Goal: Task Accomplishment & Management: Use online tool/utility

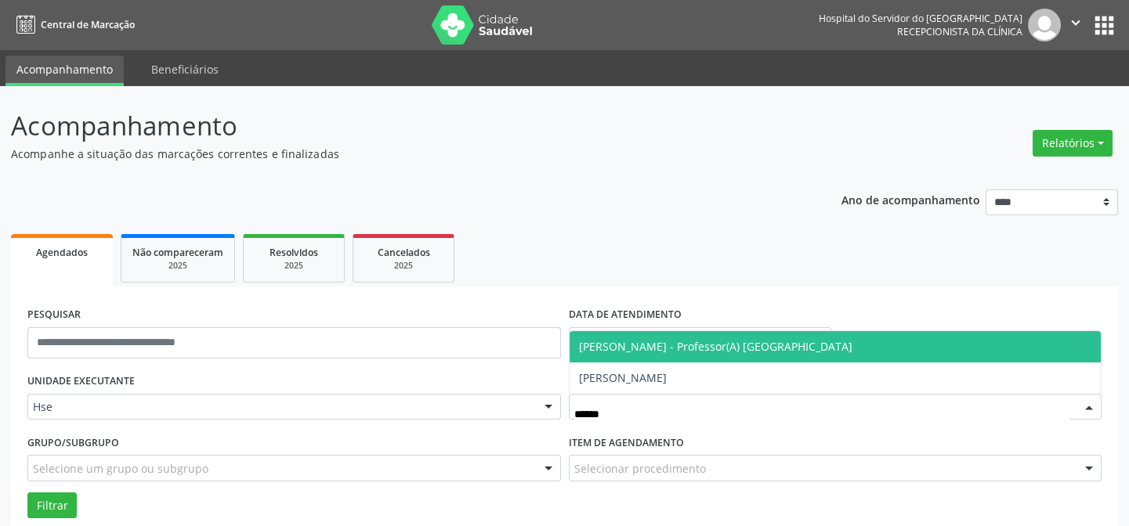
type input "*******"
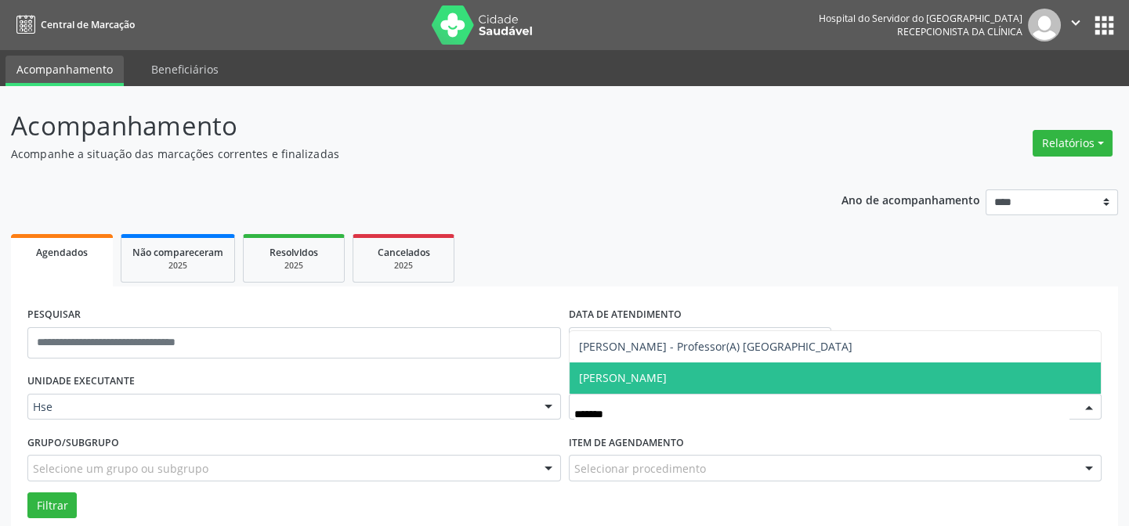
click at [617, 375] on span "[PERSON_NAME]" at bounding box center [623, 378] width 88 height 15
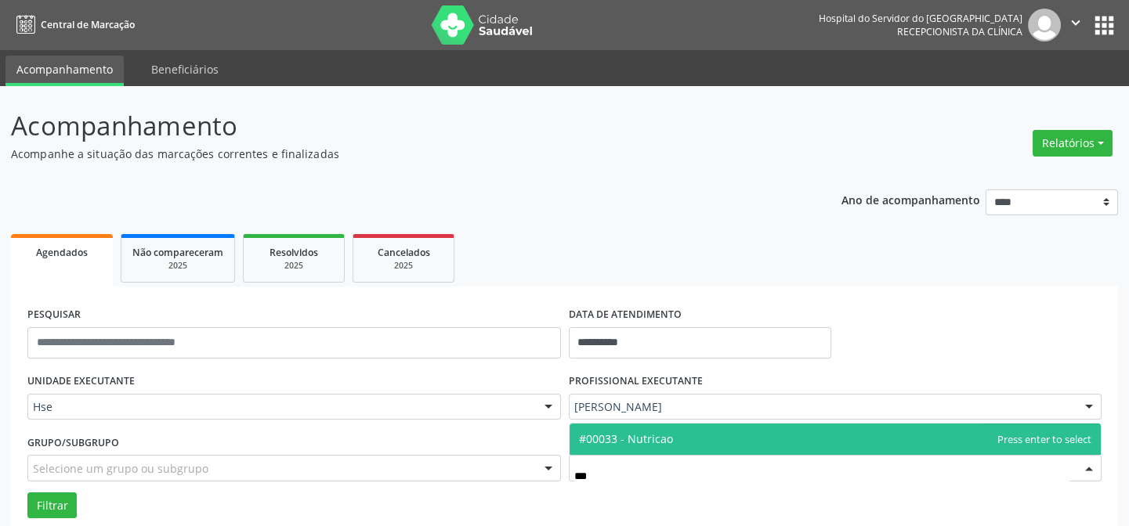
type input "****"
click at [636, 436] on span "#00033 - Nutricao" at bounding box center [626, 439] width 94 height 15
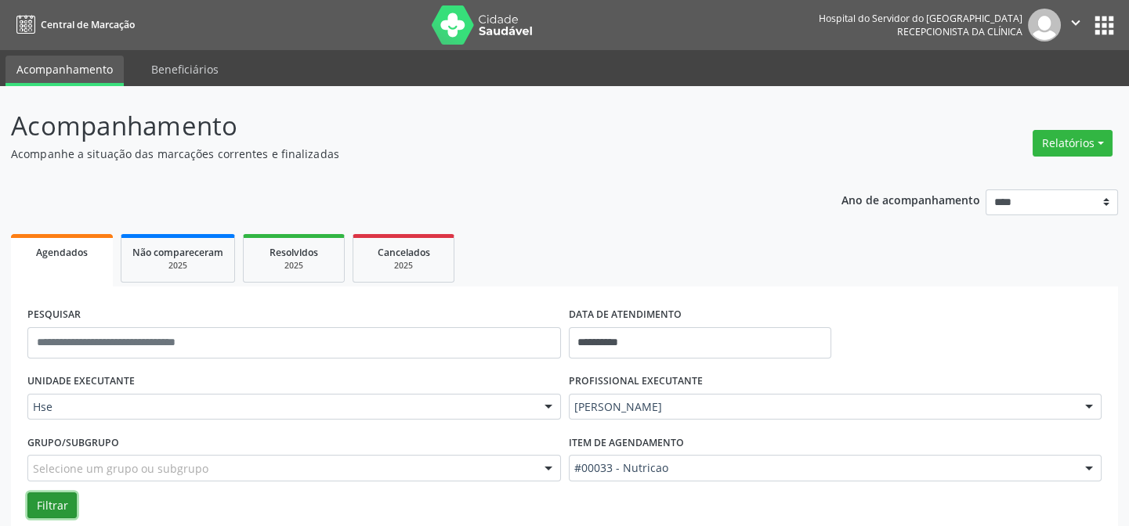
click at [39, 502] on button "Filtrar" at bounding box center [51, 506] width 49 height 27
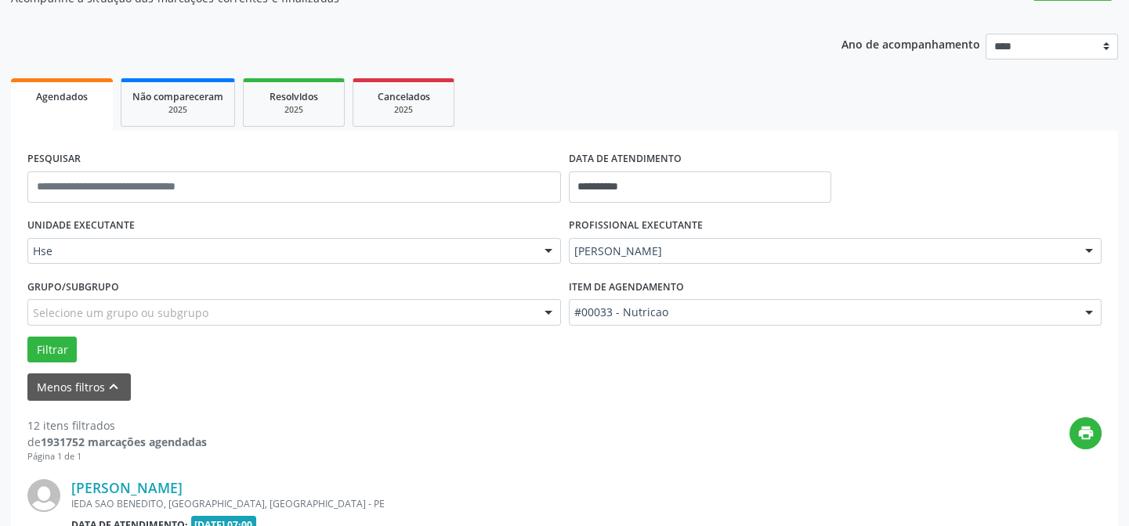
scroll to position [284, 0]
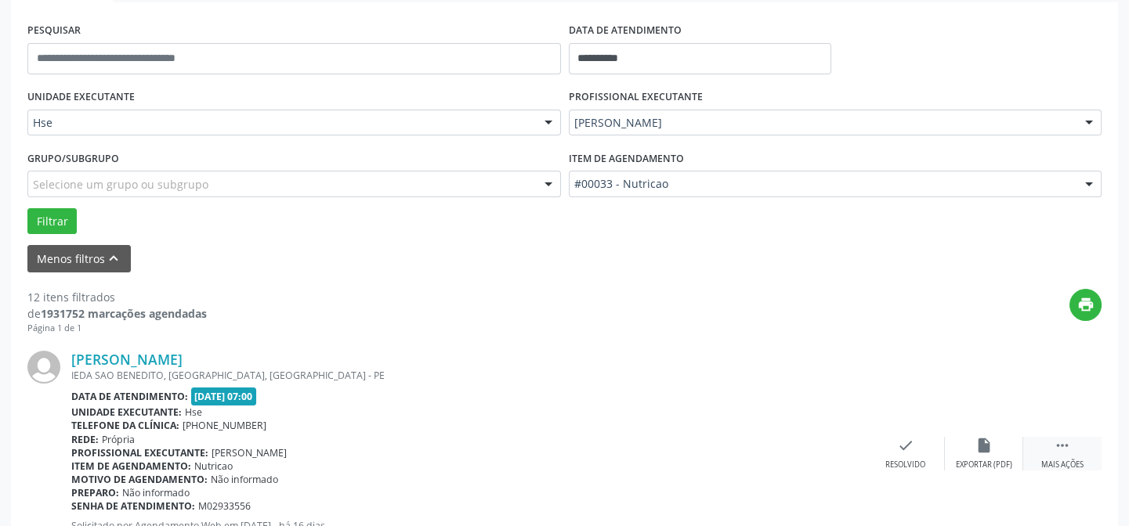
click at [1072, 460] on div "Mais ações" at bounding box center [1062, 465] width 42 height 11
click at [987, 460] on div "Não compareceu" at bounding box center [983, 465] width 67 height 11
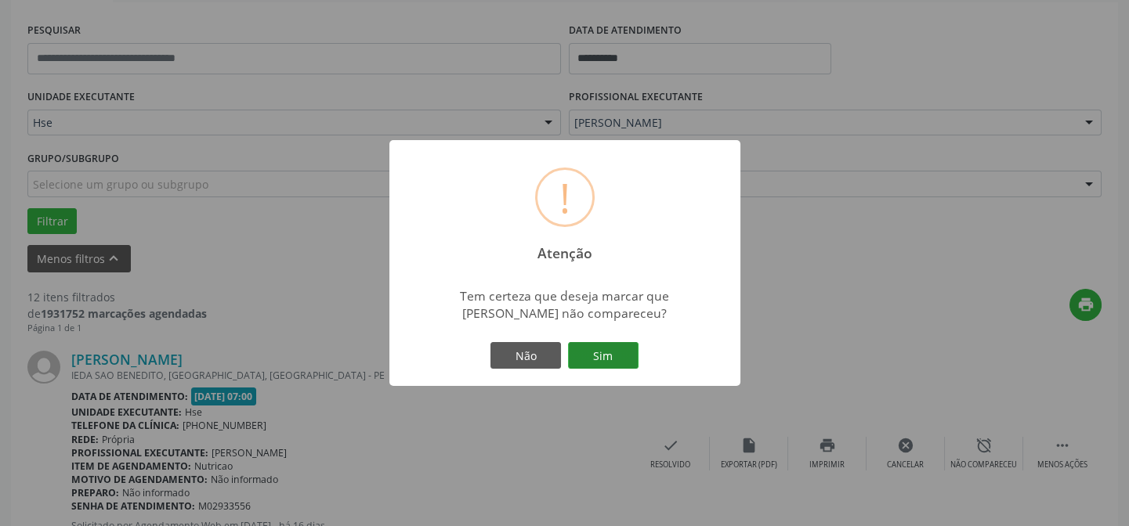
click at [599, 358] on button "Sim" at bounding box center [603, 355] width 71 height 27
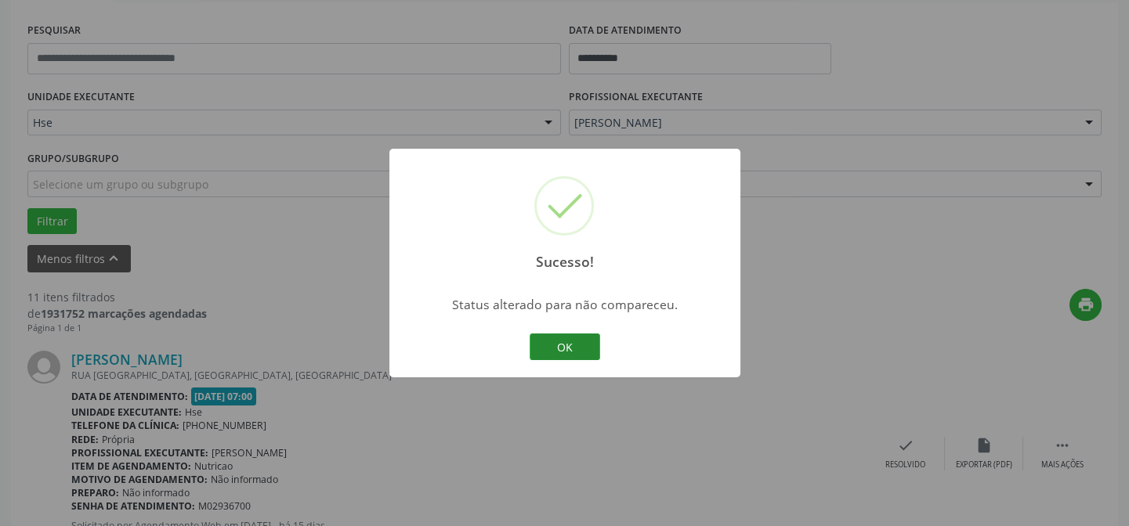
click at [561, 344] on button "OK" at bounding box center [565, 347] width 71 height 27
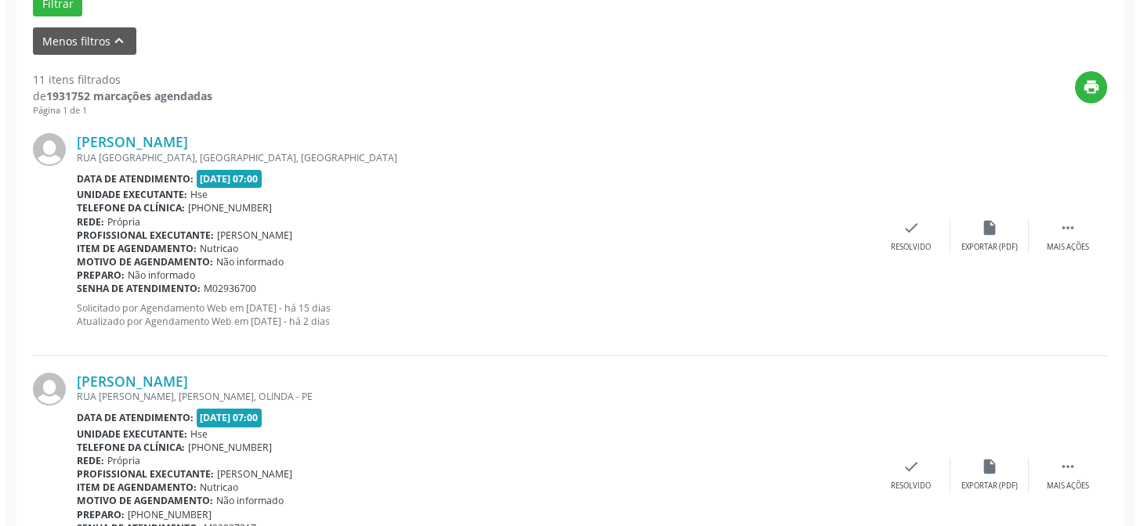
scroll to position [498, 0]
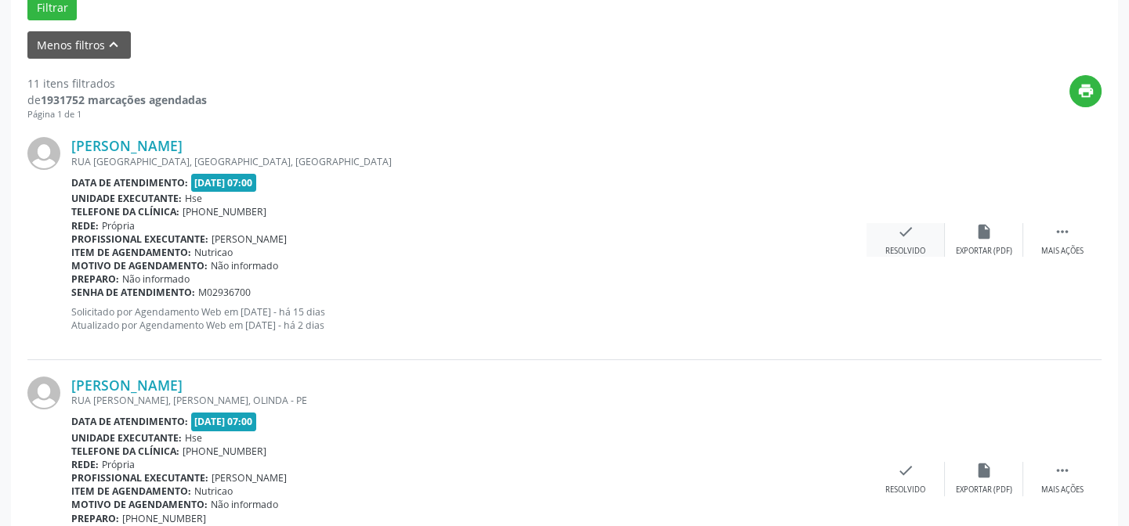
click at [923, 246] on div "Resolvido" at bounding box center [905, 251] width 40 height 11
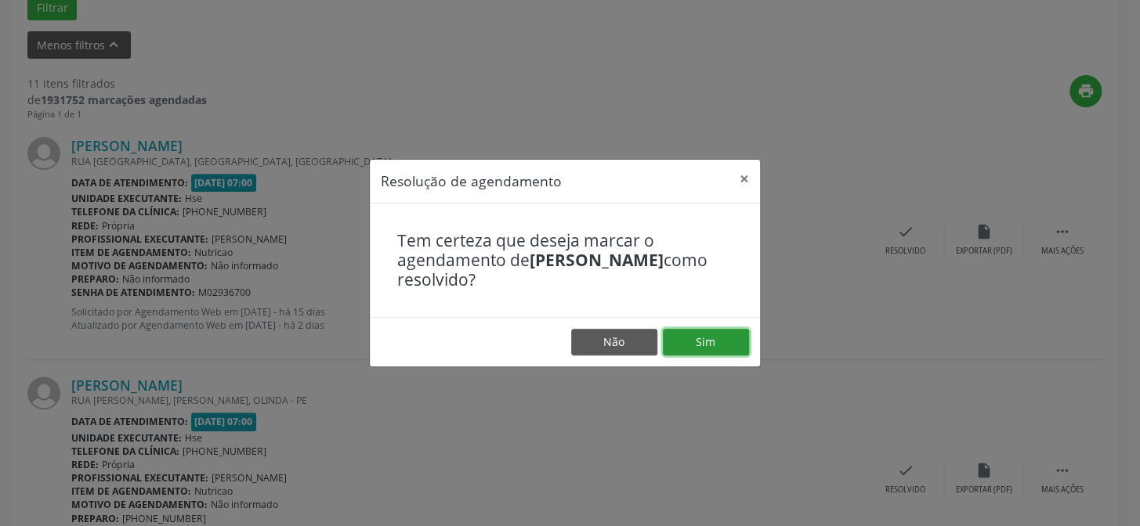
click at [735, 338] on button "Sim" at bounding box center [706, 342] width 86 height 27
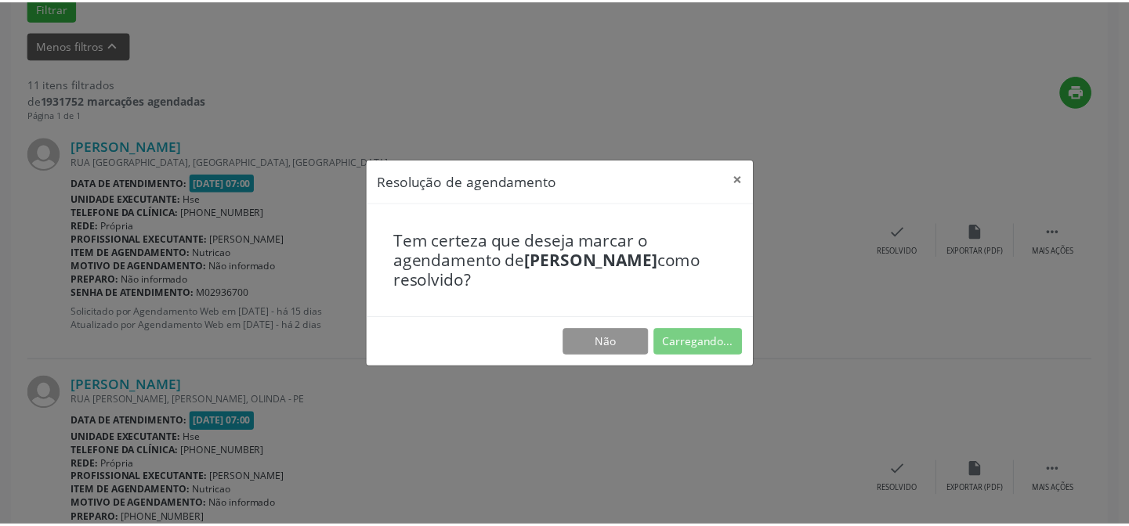
scroll to position [140, 0]
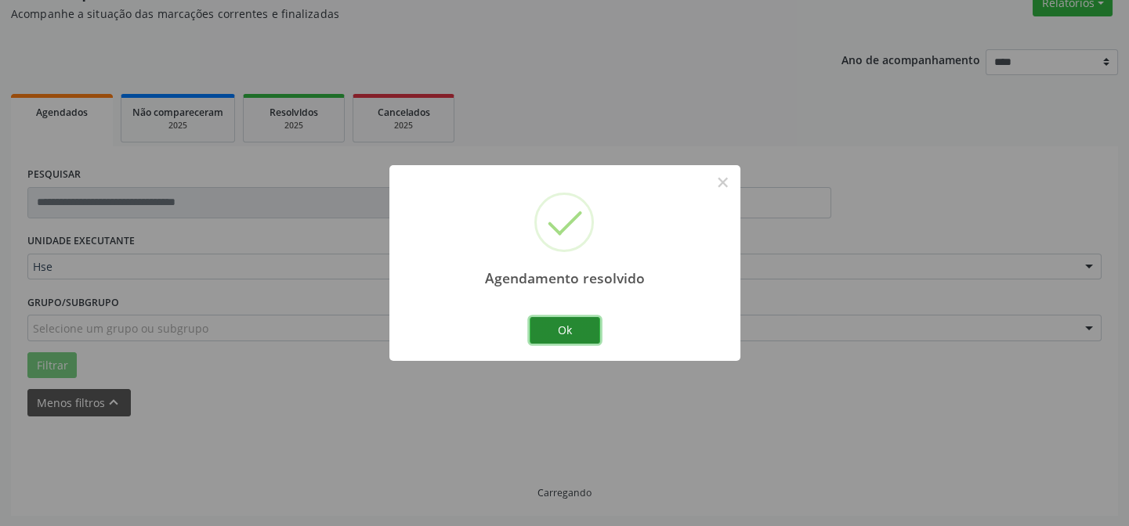
click at [552, 331] on button "Ok" at bounding box center [565, 330] width 71 height 27
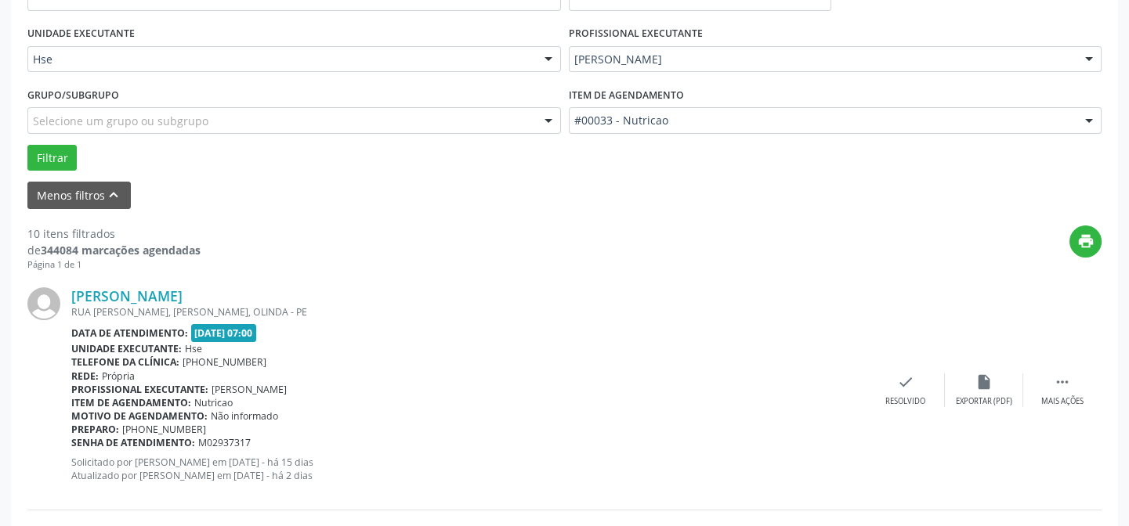
scroll to position [353, 0]
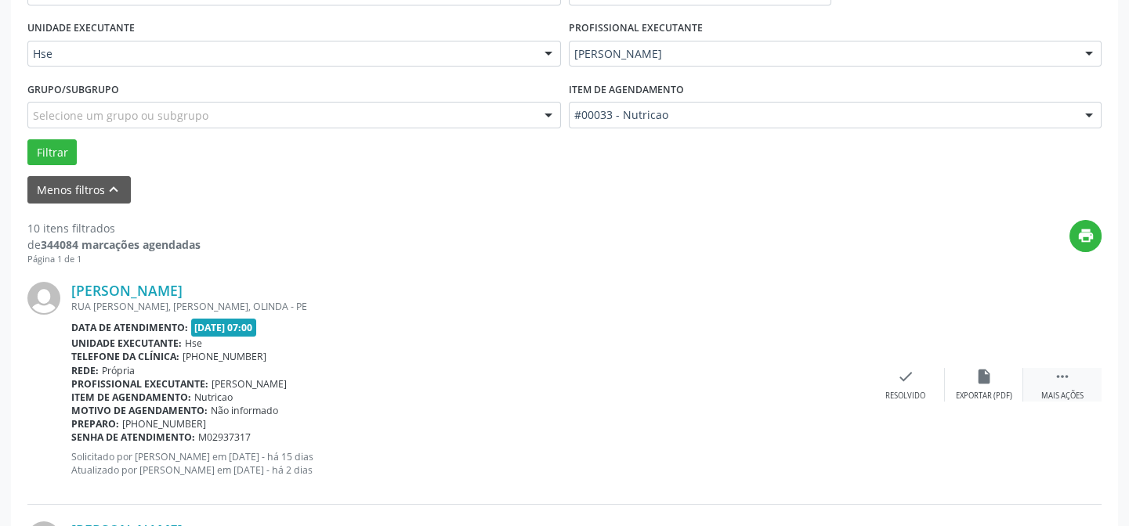
click at [1071, 394] on div "Mais ações" at bounding box center [1062, 396] width 42 height 11
click at [975, 393] on div "Não compareceu" at bounding box center [983, 396] width 67 height 11
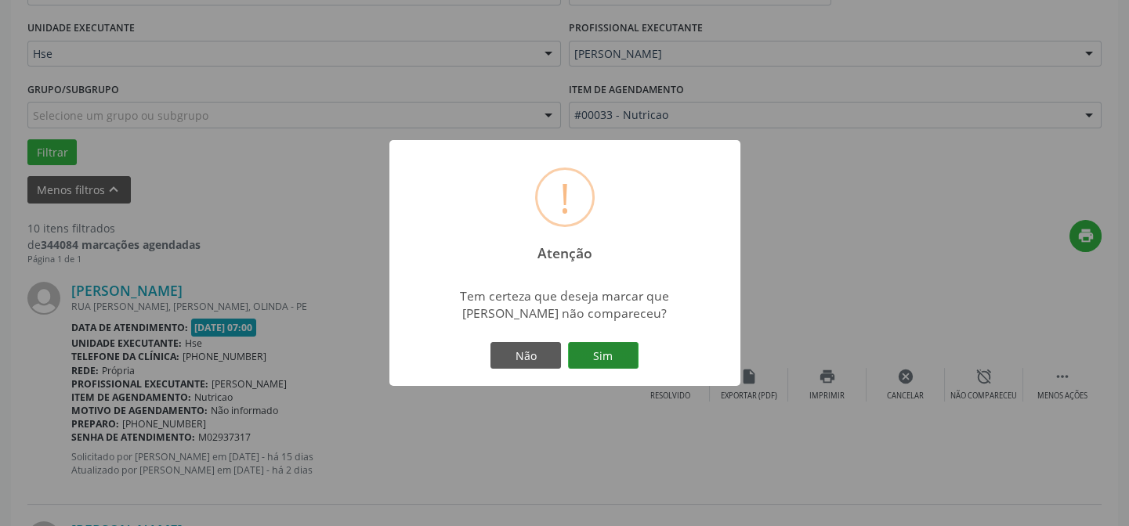
click at [598, 350] on button "Sim" at bounding box center [603, 355] width 71 height 27
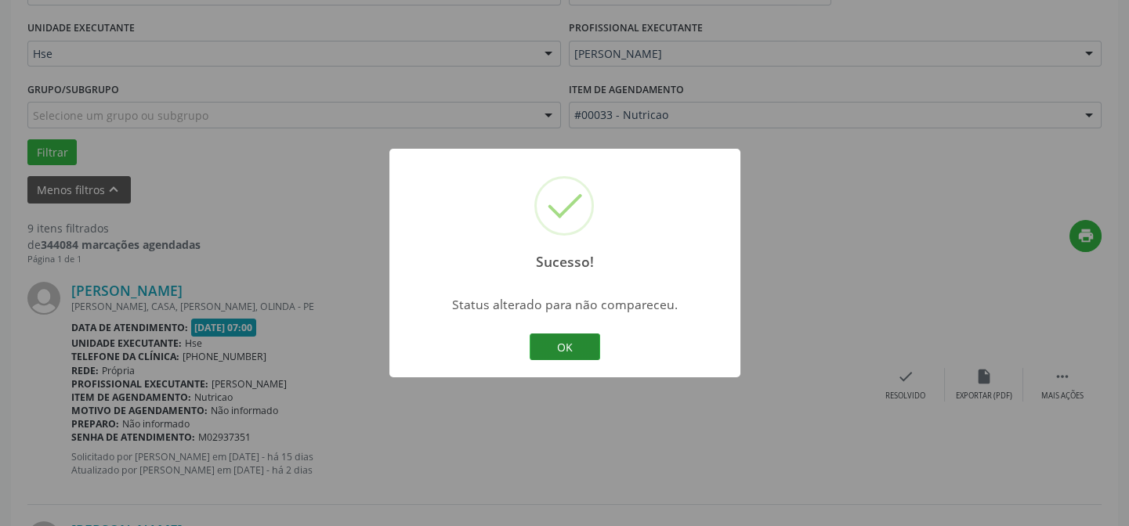
click at [570, 353] on button "OK" at bounding box center [565, 347] width 71 height 27
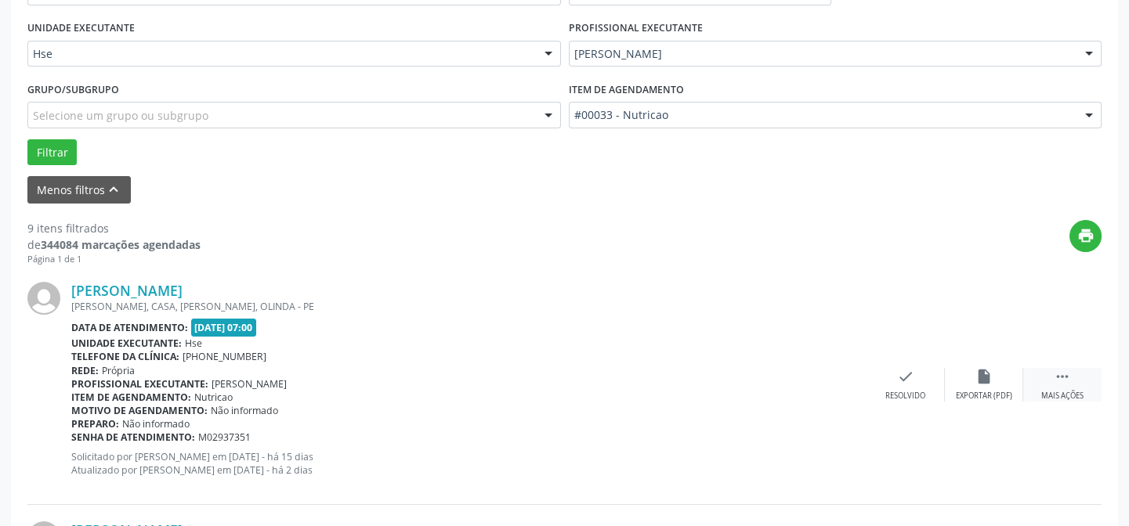
click at [1051, 376] on div " Mais ações" at bounding box center [1062, 385] width 78 height 34
click at [980, 384] on div "alarm_off Não compareceu" at bounding box center [984, 385] width 78 height 34
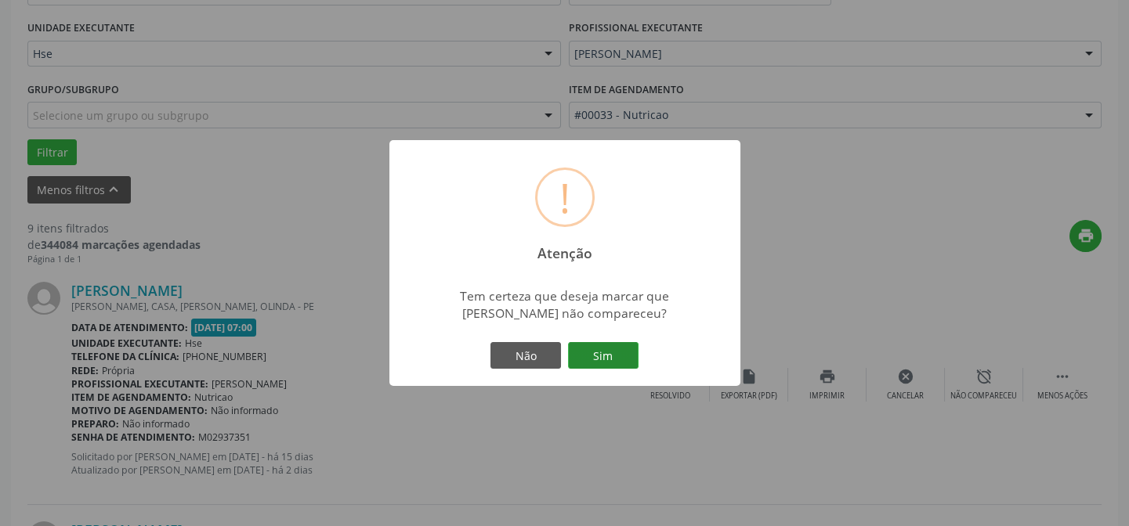
click at [617, 354] on button "Sim" at bounding box center [603, 355] width 71 height 27
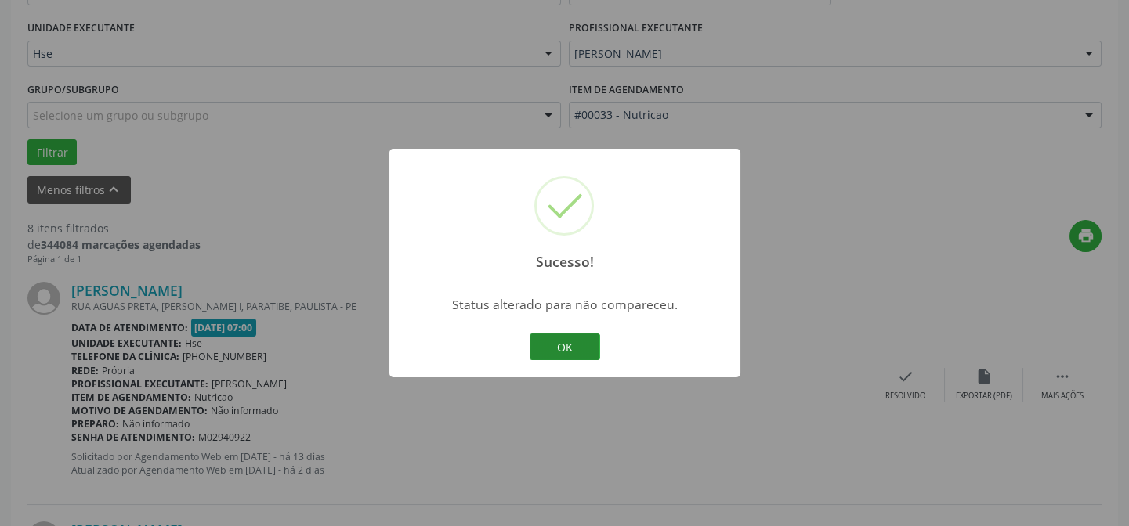
click at [571, 352] on button "OK" at bounding box center [565, 347] width 71 height 27
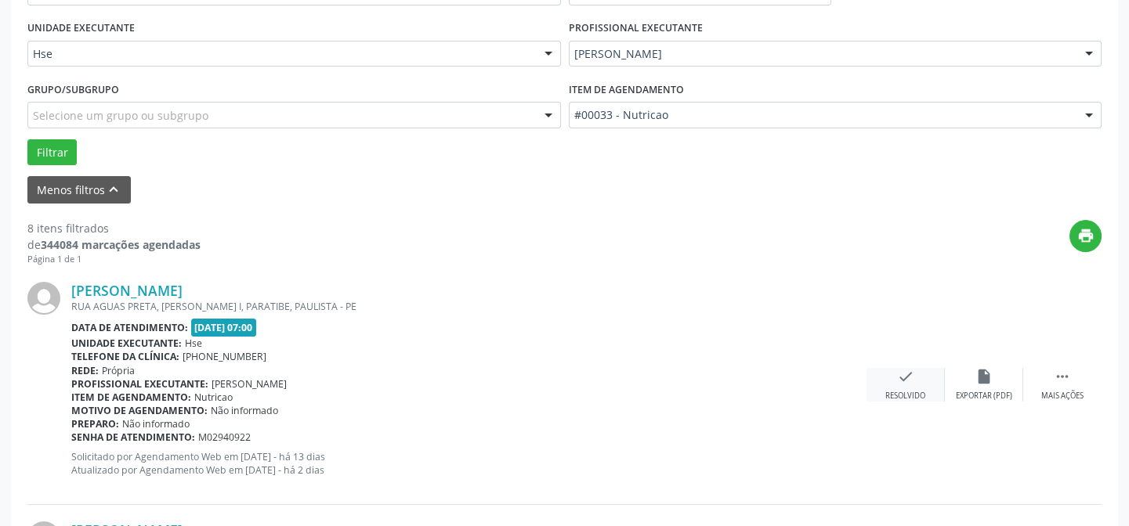
click at [909, 391] on div "Resolvido" at bounding box center [905, 396] width 40 height 11
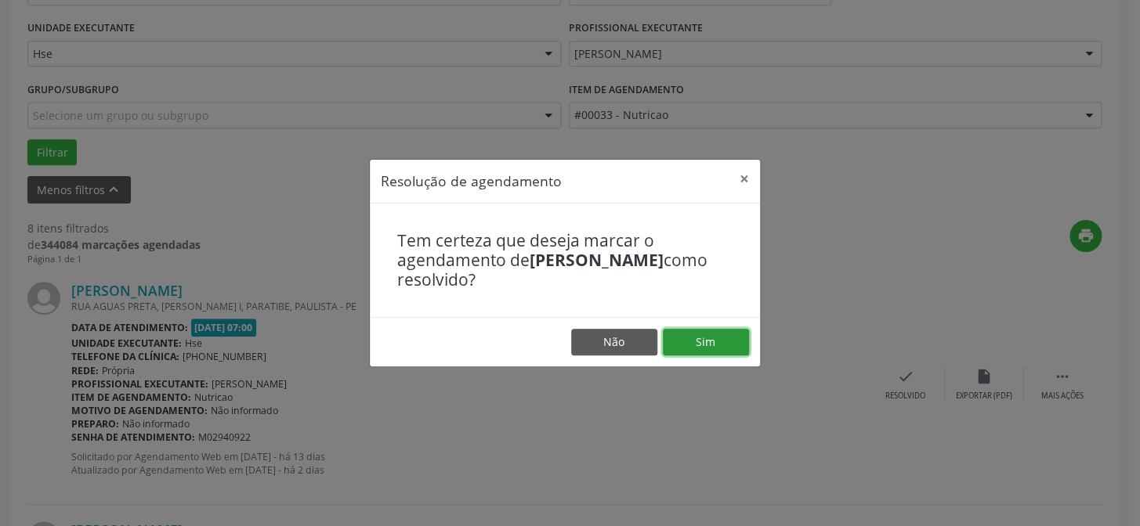
click at [734, 341] on button "Sim" at bounding box center [706, 342] width 86 height 27
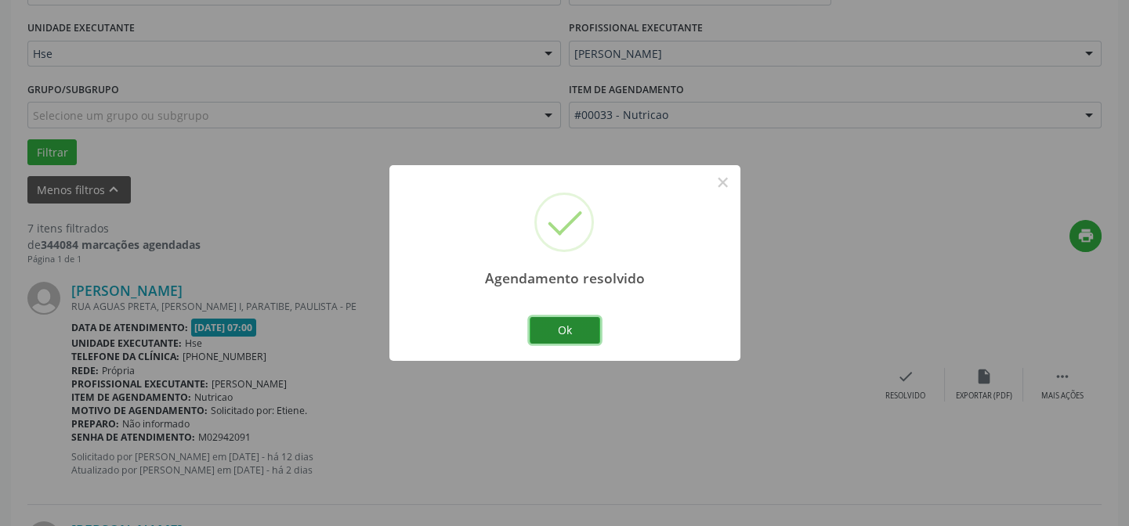
click at [580, 341] on button "Ok" at bounding box center [565, 330] width 71 height 27
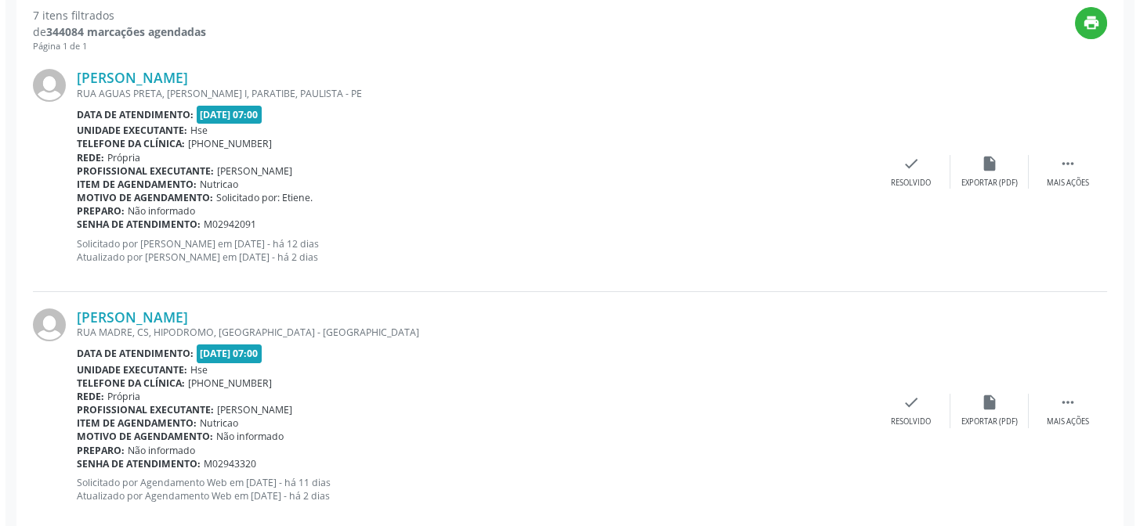
scroll to position [567, 0]
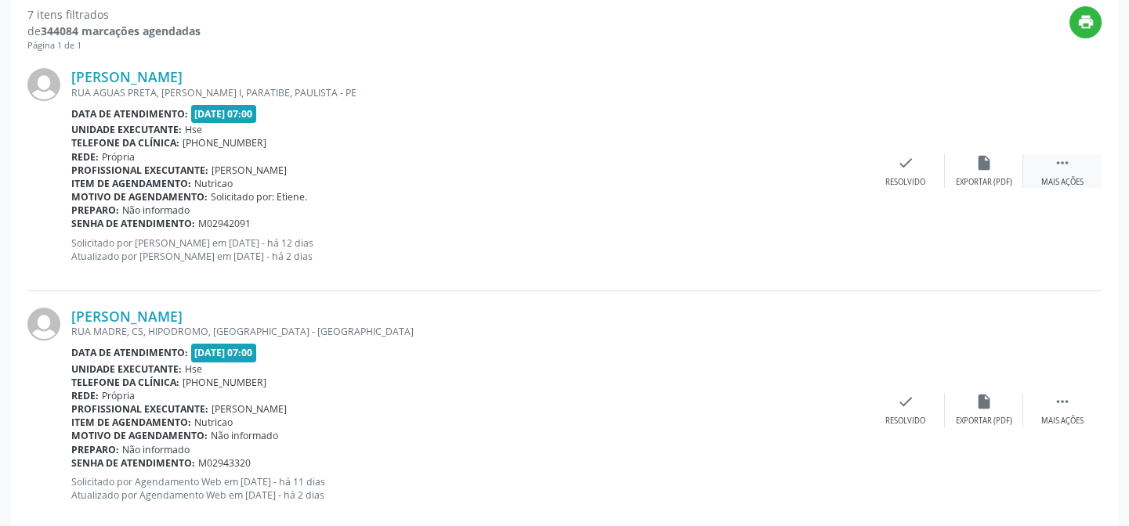
click at [1078, 172] on div " Mais ações" at bounding box center [1062, 171] width 78 height 34
click at [660, 177] on div "Resolvido" at bounding box center [670, 182] width 40 height 11
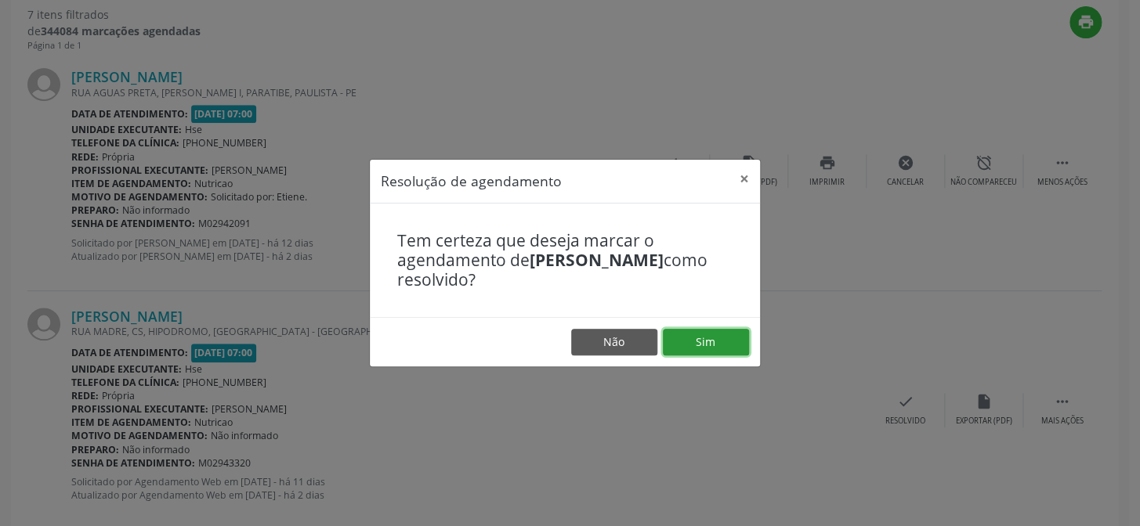
click at [688, 338] on button "Sim" at bounding box center [706, 342] width 86 height 27
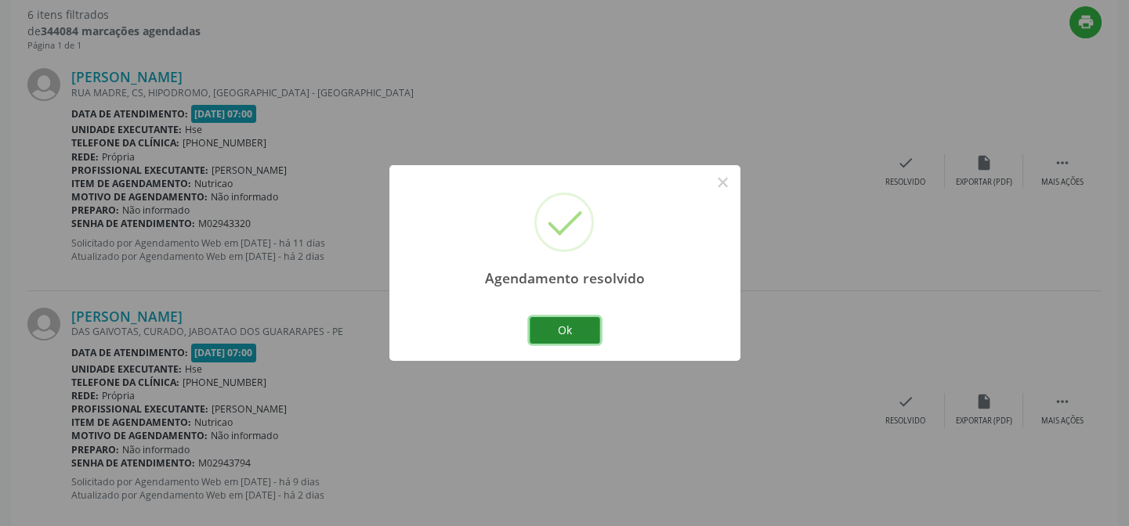
click at [579, 327] on button "Ok" at bounding box center [565, 330] width 71 height 27
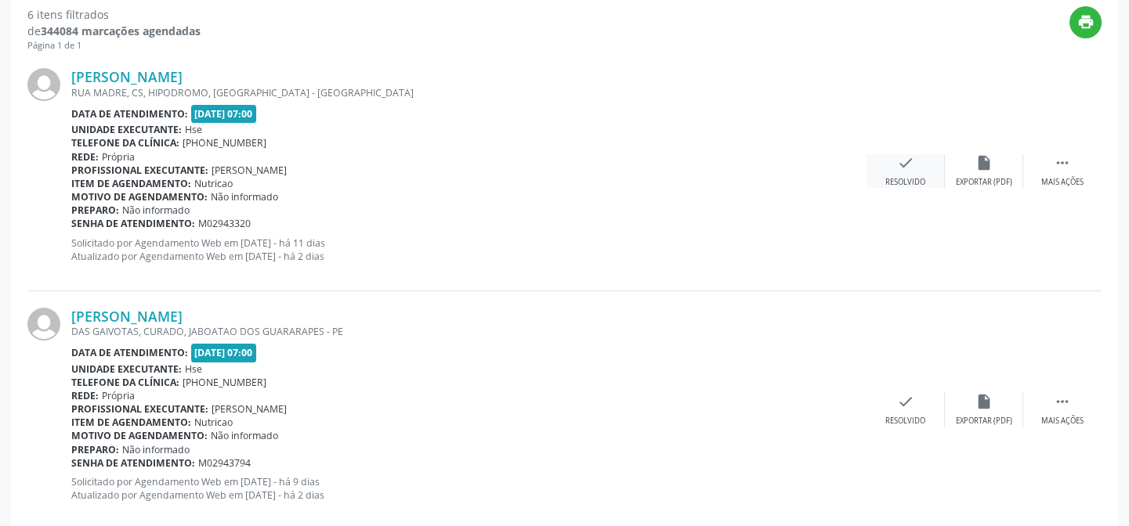
click at [913, 179] on div "Resolvido" at bounding box center [905, 182] width 40 height 11
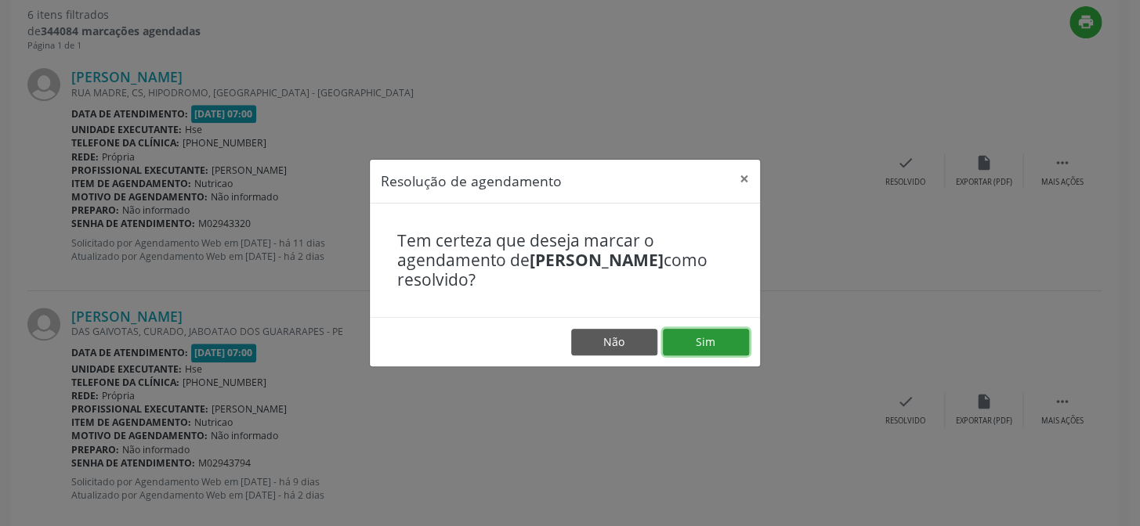
click at [675, 341] on button "Sim" at bounding box center [706, 342] width 86 height 27
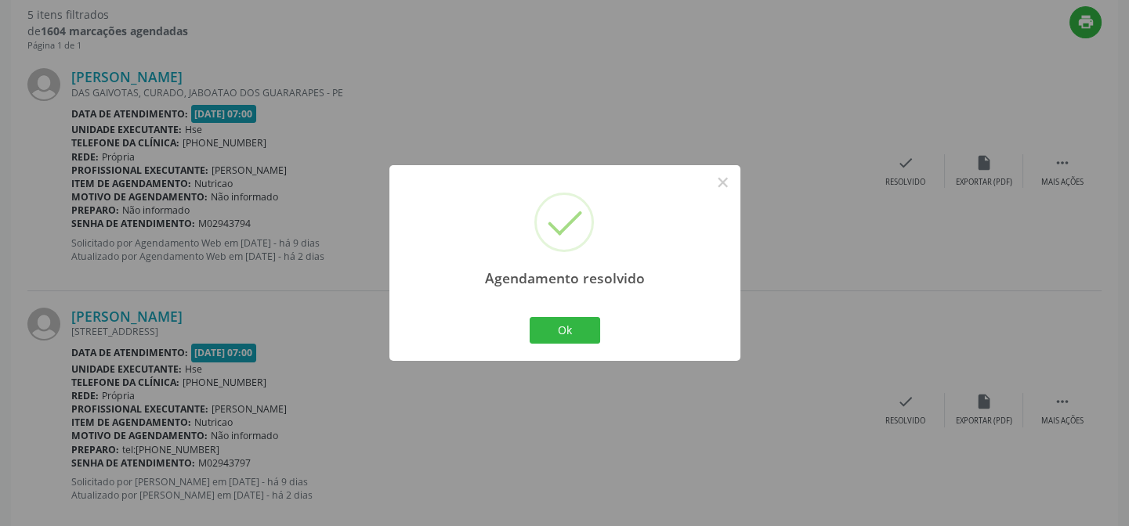
click at [547, 315] on div "Ok Cancel" at bounding box center [565, 330] width 78 height 33
click at [560, 322] on button "Ok" at bounding box center [565, 330] width 71 height 27
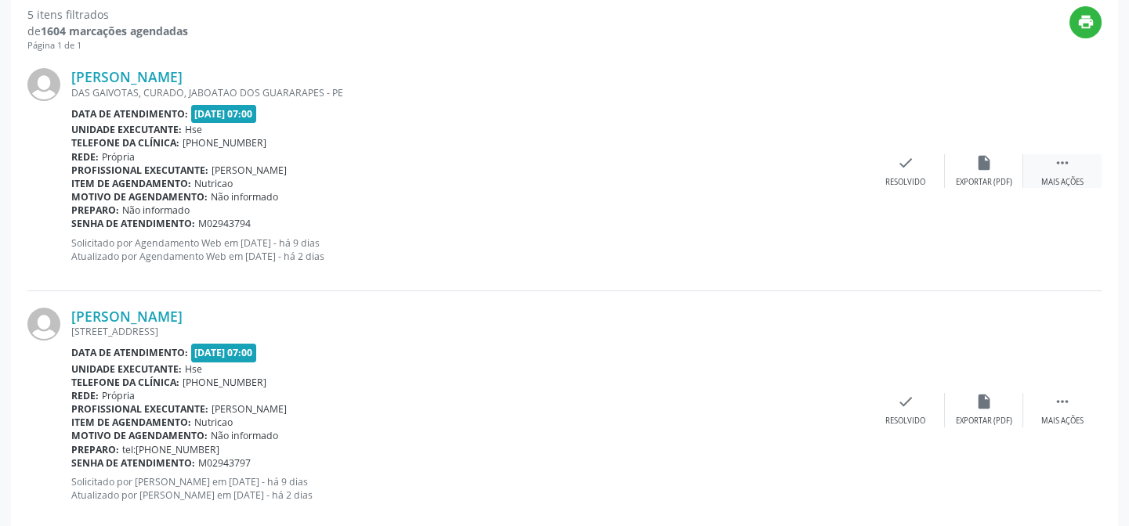
click at [1058, 177] on div "Mais ações" at bounding box center [1062, 182] width 42 height 11
click at [995, 179] on div "Não compareceu" at bounding box center [983, 182] width 67 height 11
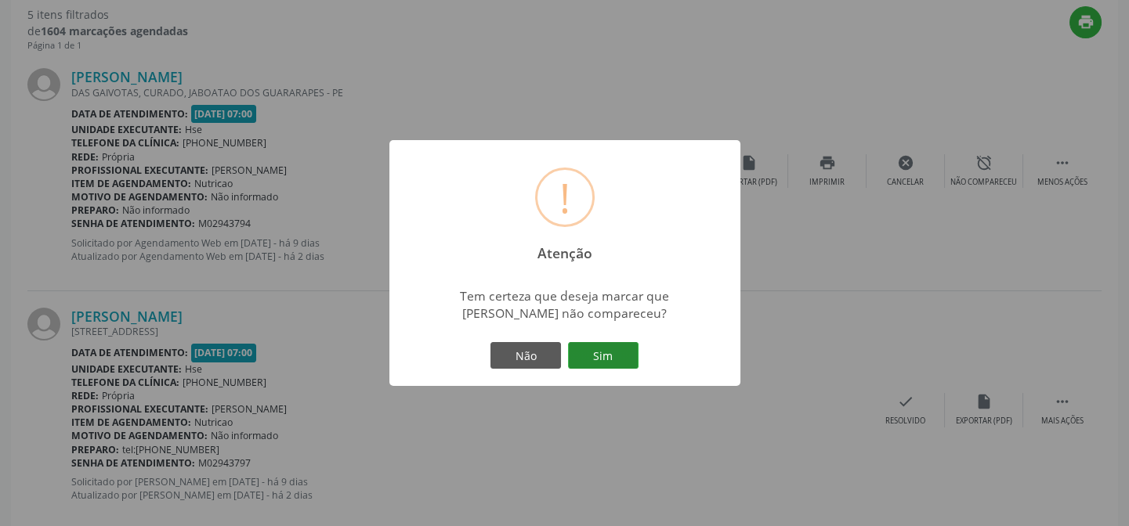
click at [616, 354] on button "Sim" at bounding box center [603, 355] width 71 height 27
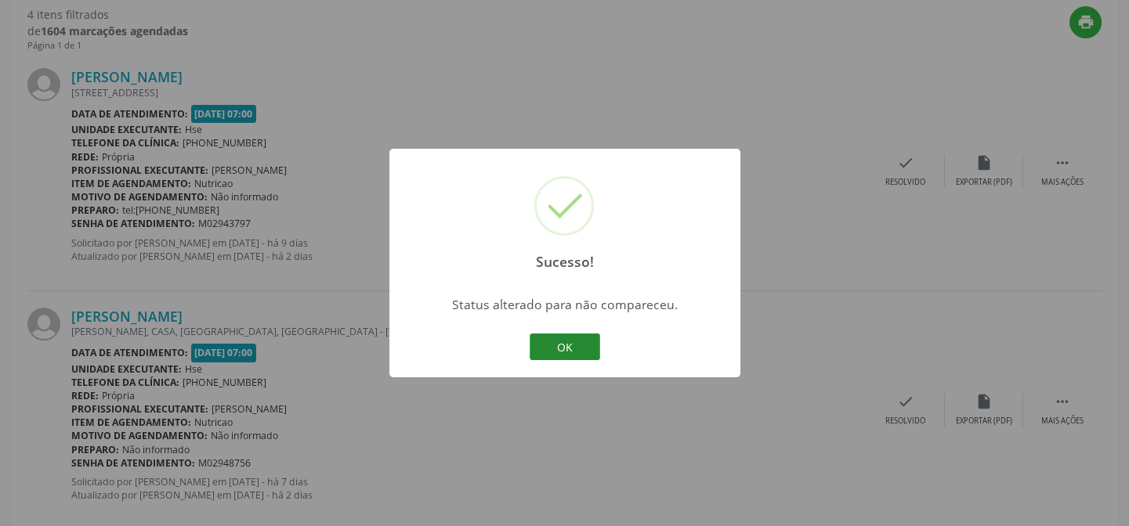
click at [588, 350] on button "OK" at bounding box center [565, 347] width 71 height 27
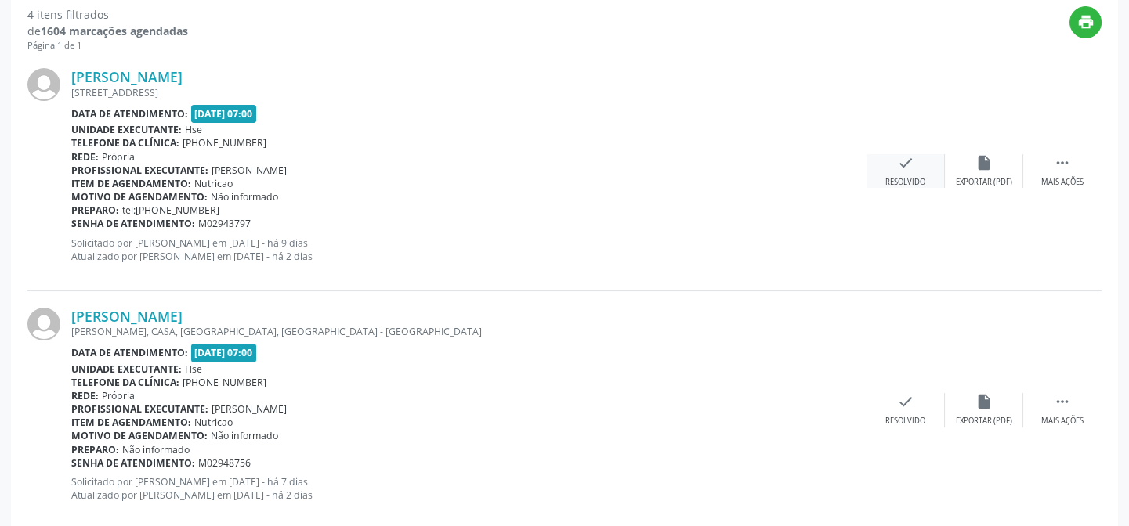
click at [903, 178] on div "Resolvido" at bounding box center [905, 182] width 40 height 11
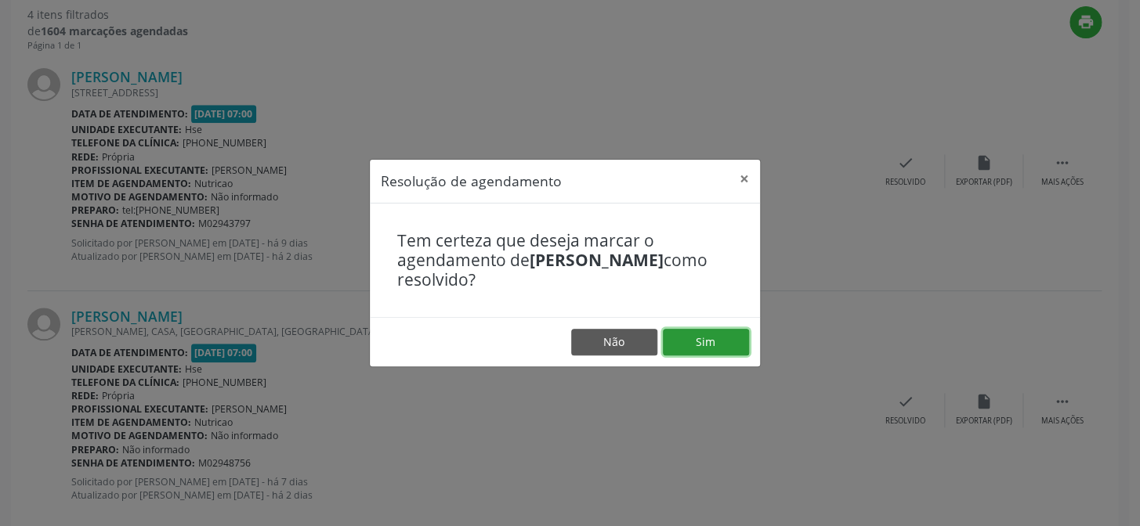
click at [692, 338] on button "Sim" at bounding box center [706, 342] width 86 height 27
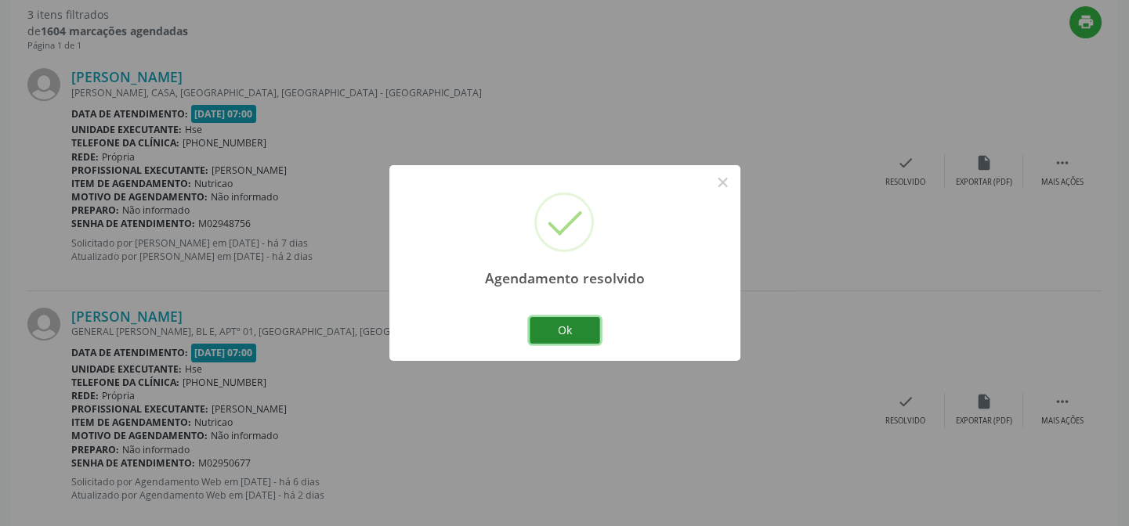
click at [570, 324] on button "Ok" at bounding box center [565, 330] width 71 height 27
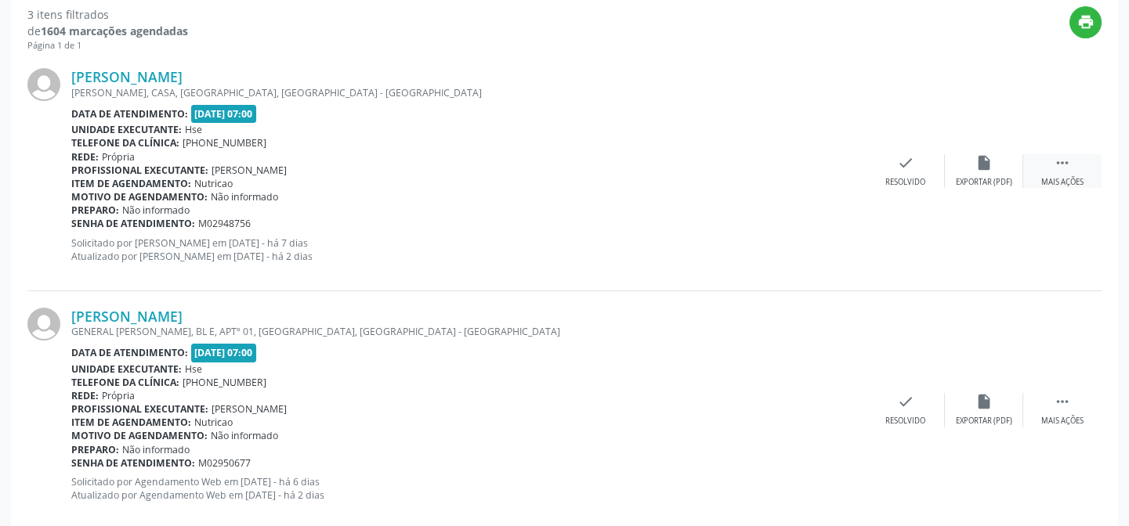
click at [1060, 173] on div " Mais ações" at bounding box center [1062, 171] width 78 height 34
click at [973, 177] on div "Não compareceu" at bounding box center [983, 182] width 67 height 11
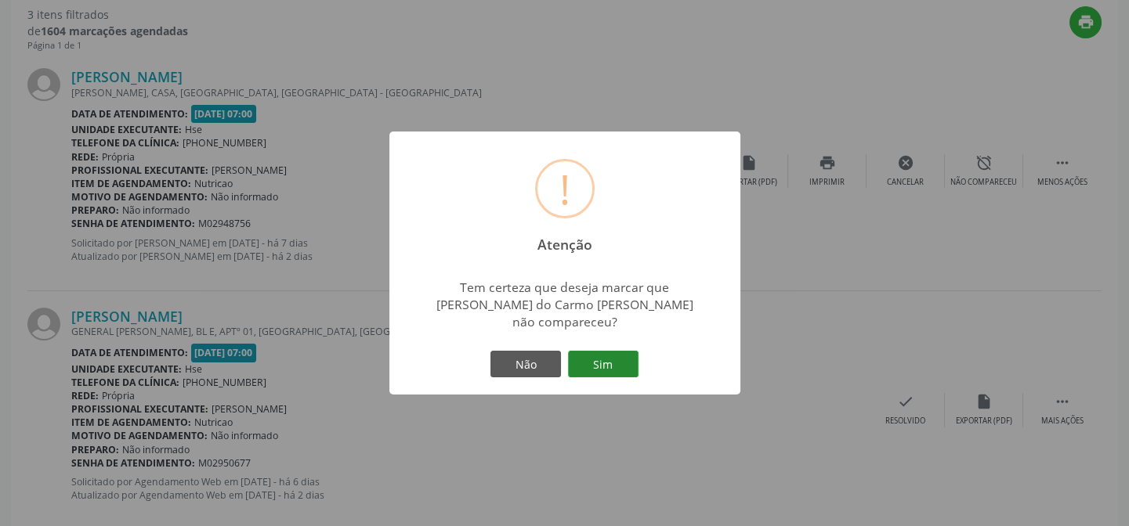
click at [606, 352] on button "Sim" at bounding box center [603, 364] width 71 height 27
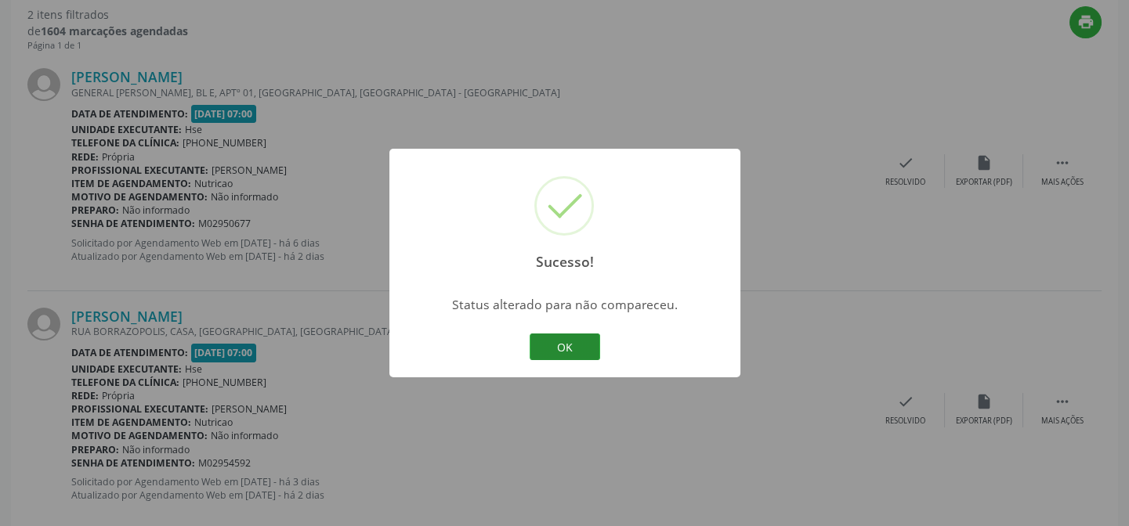
click at [562, 335] on button "OK" at bounding box center [565, 347] width 71 height 27
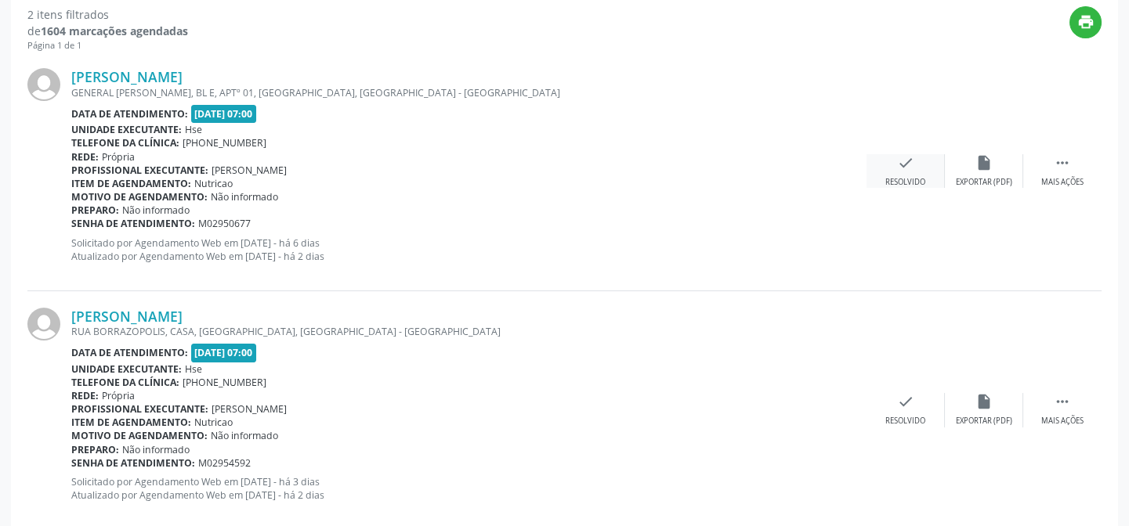
click at [909, 181] on div "Resolvido" at bounding box center [905, 182] width 40 height 11
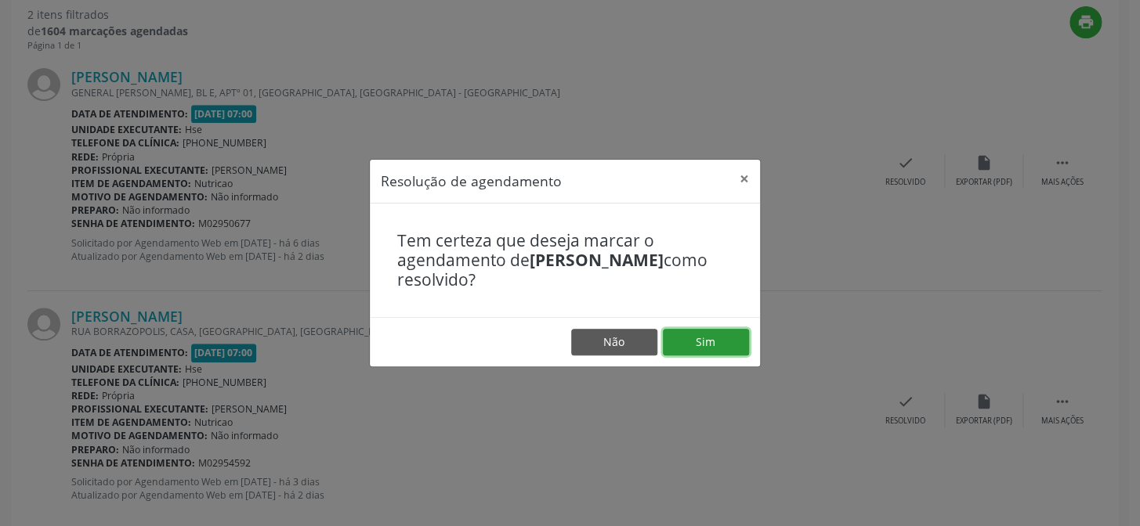
click at [703, 342] on button "Sim" at bounding box center [706, 342] width 86 height 27
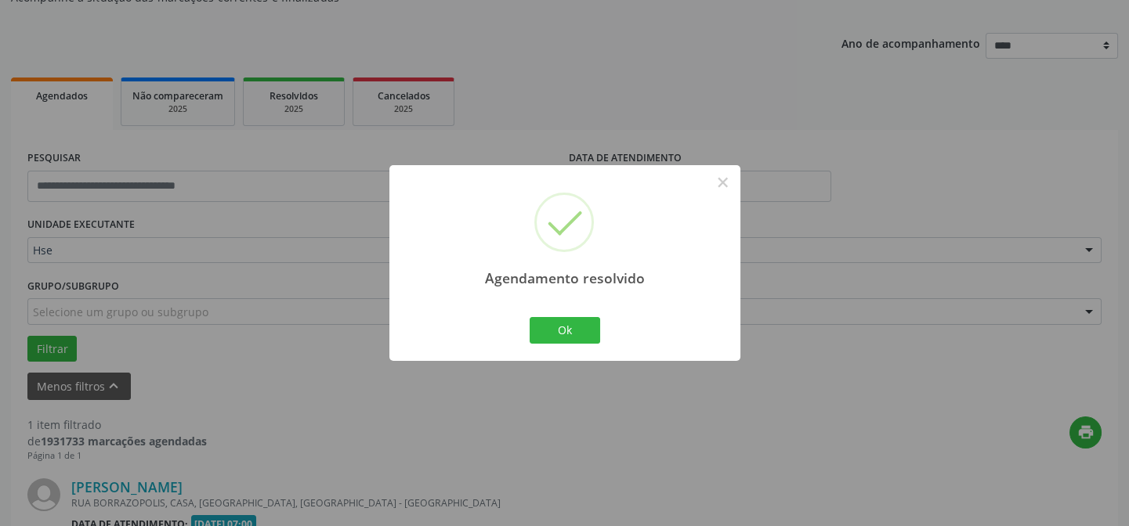
scroll to position [358, 0]
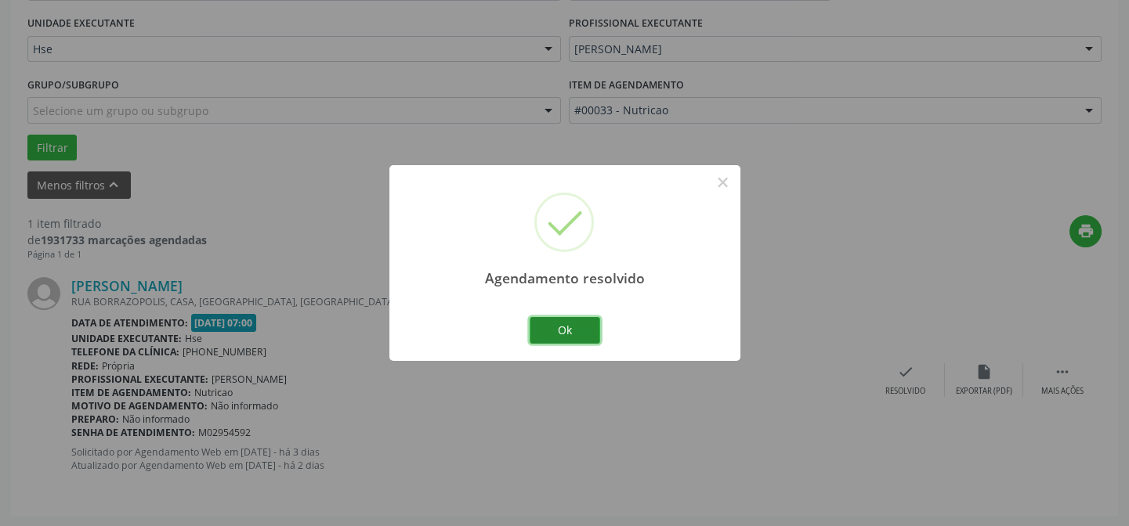
click at [566, 325] on button "Ok" at bounding box center [565, 330] width 71 height 27
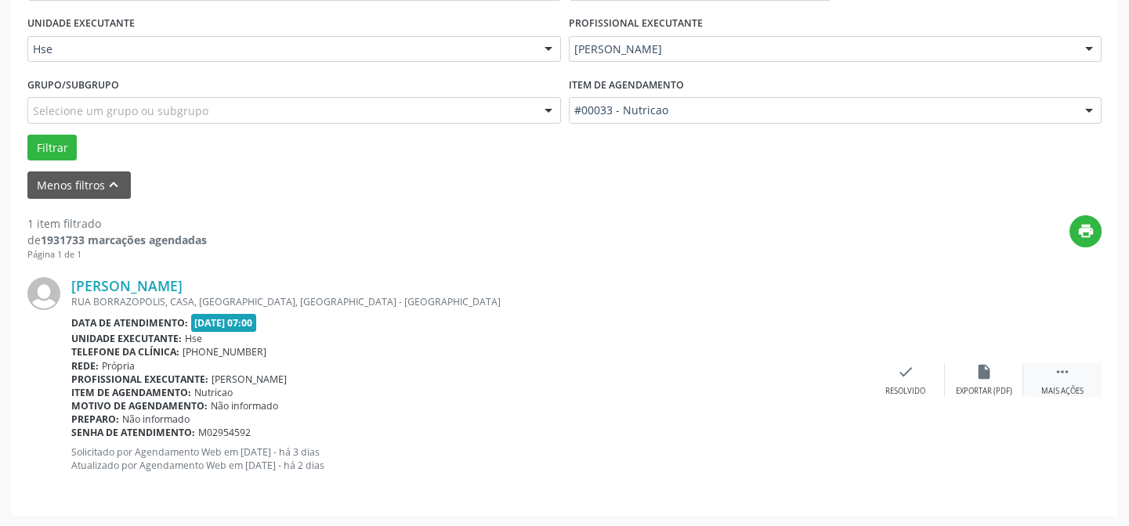
click at [1072, 391] on div "Mais ações" at bounding box center [1062, 391] width 42 height 11
click at [972, 387] on div "Não compareceu" at bounding box center [983, 391] width 67 height 11
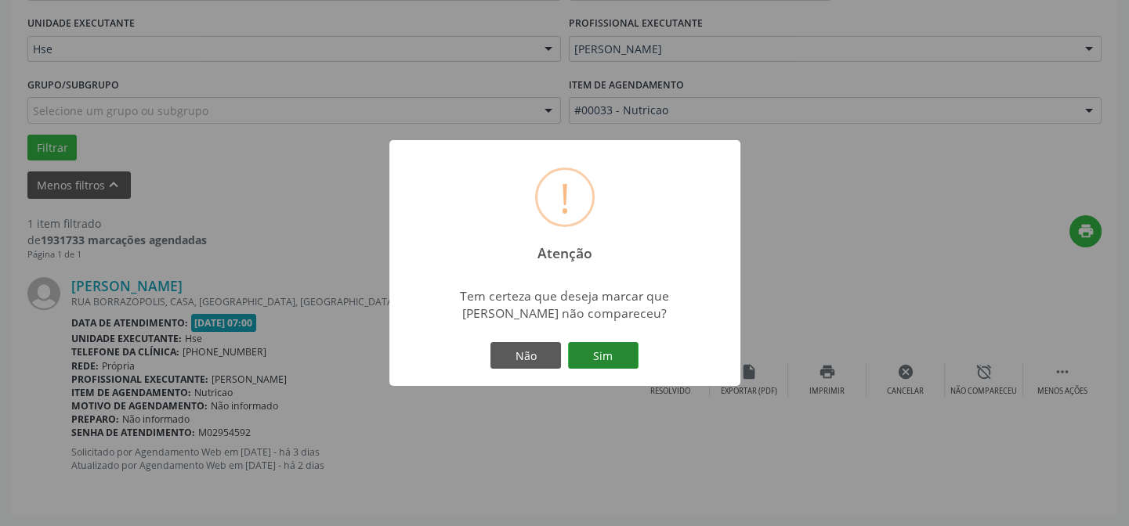
click at [622, 352] on button "Sim" at bounding box center [603, 355] width 71 height 27
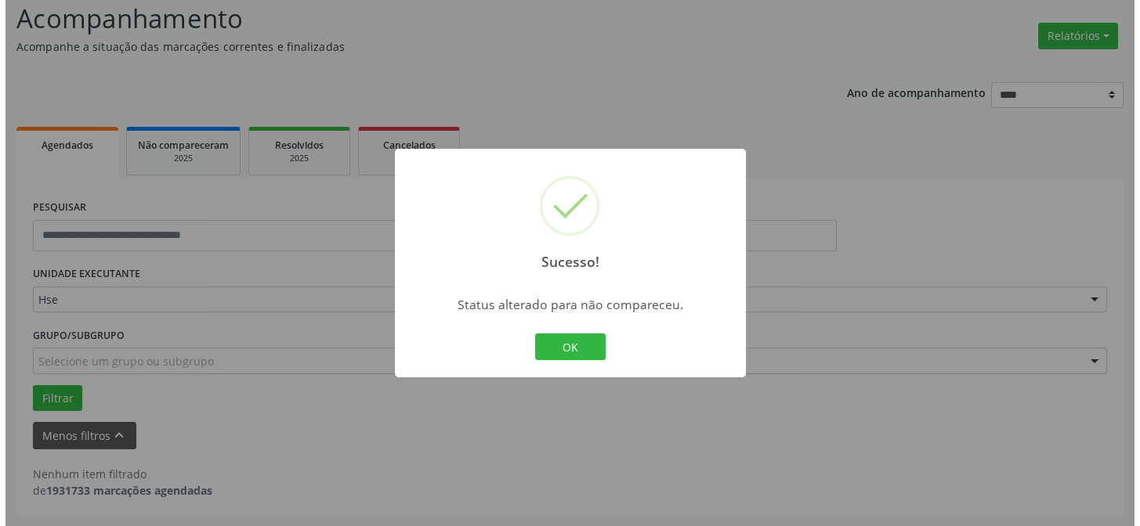
scroll to position [106, 0]
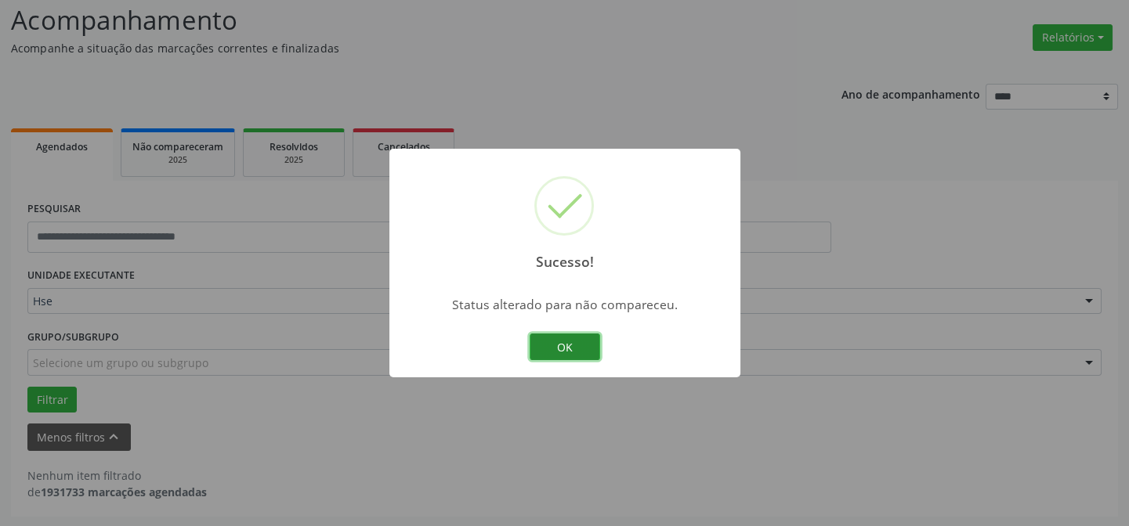
click at [579, 353] on button "OK" at bounding box center [565, 347] width 71 height 27
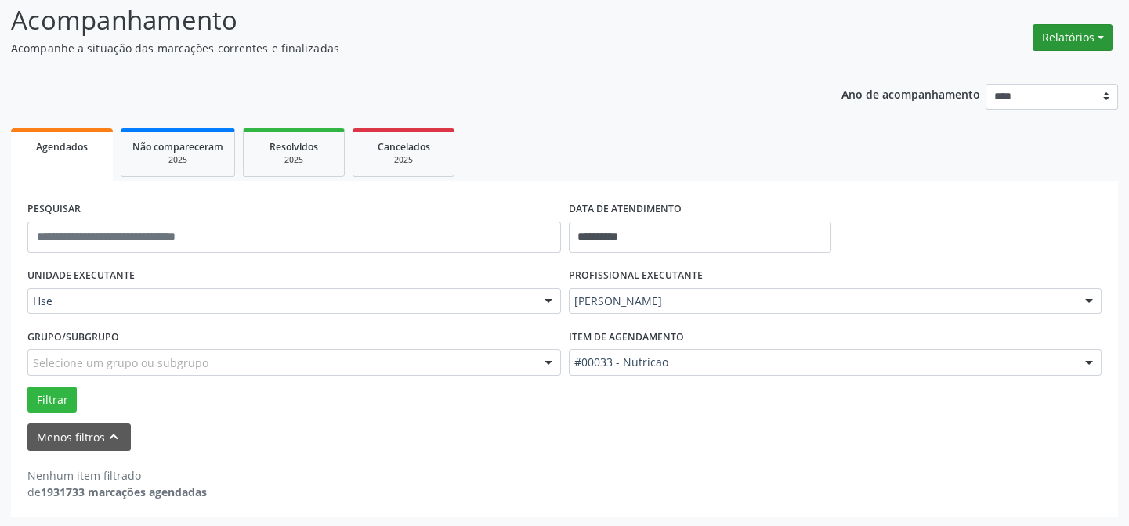
click at [1083, 42] on button "Relatórios" at bounding box center [1073, 37] width 80 height 27
click at [1015, 72] on link "Agendamentos" at bounding box center [1028, 71] width 168 height 22
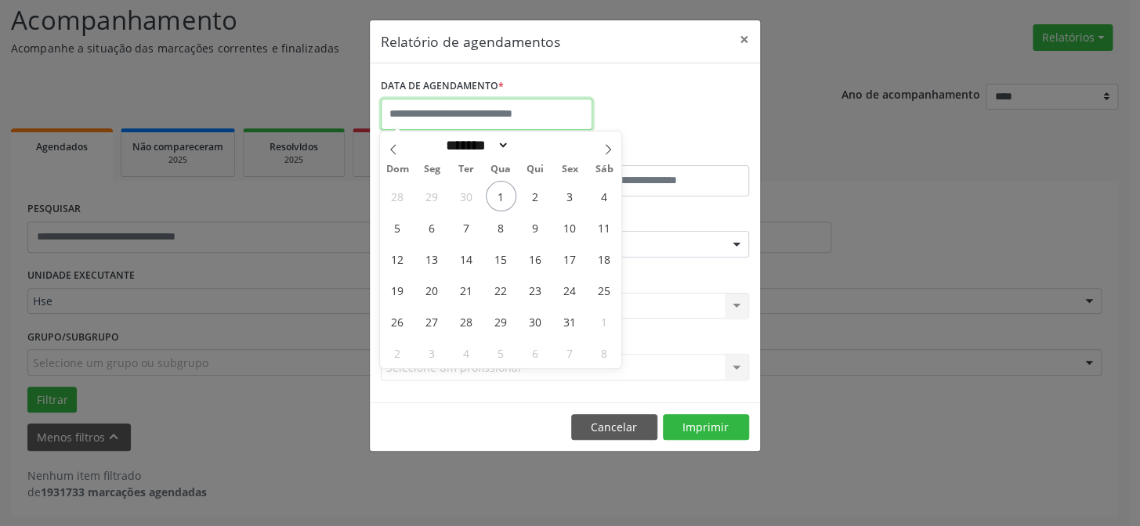
click at [489, 122] on input "text" at bounding box center [487, 114] width 212 height 31
click at [499, 205] on span "1" at bounding box center [501, 196] width 31 height 31
type input "**********"
click at [499, 205] on span "1" at bounding box center [501, 196] width 31 height 31
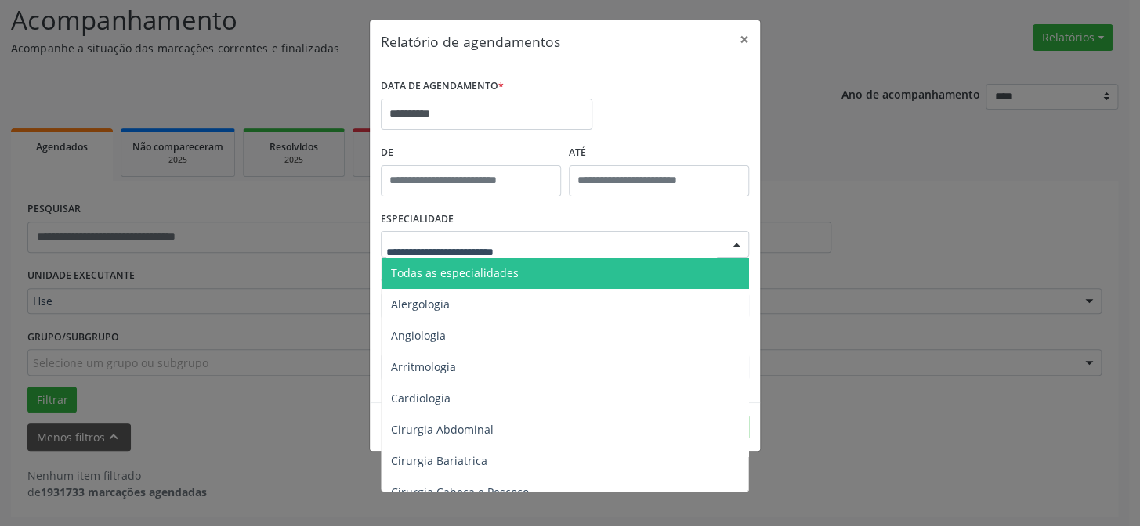
click at [478, 268] on span "Todas as especialidades" at bounding box center [455, 273] width 128 height 15
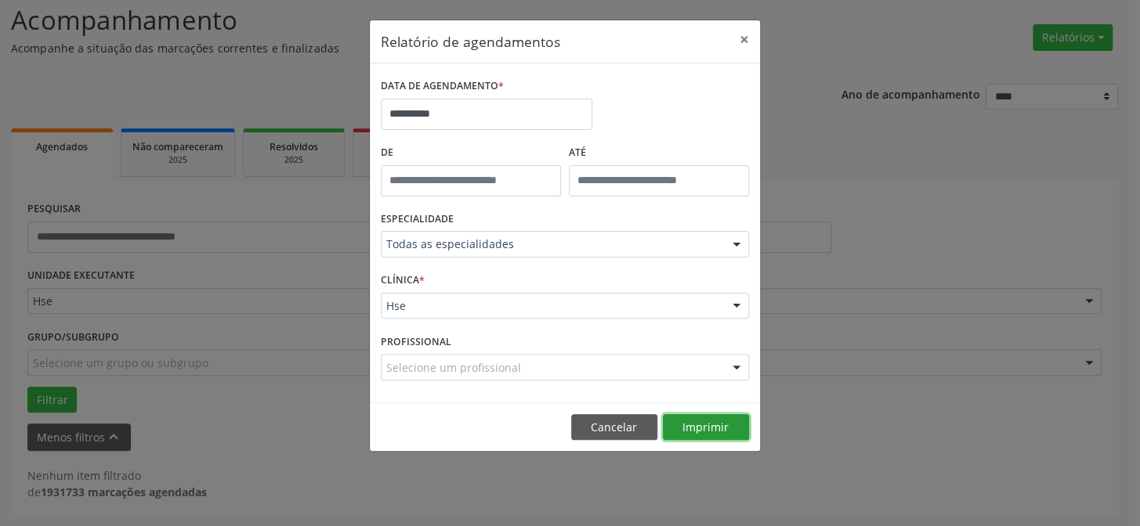
click at [706, 425] on button "Imprimir" at bounding box center [706, 427] width 86 height 27
click at [501, 113] on input "**********" at bounding box center [487, 114] width 212 height 31
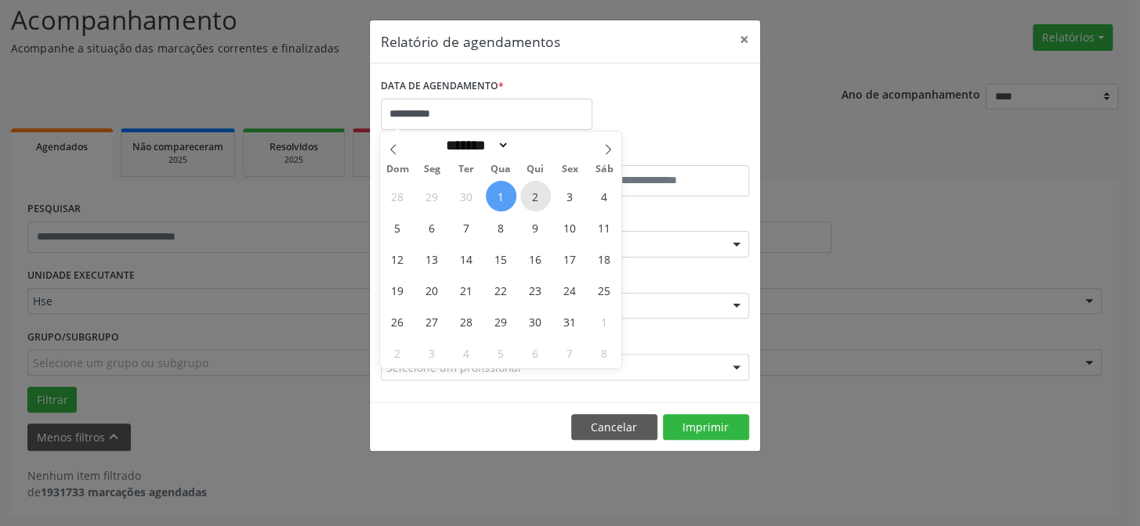
click at [532, 198] on span "2" at bounding box center [535, 196] width 31 height 31
type input "**********"
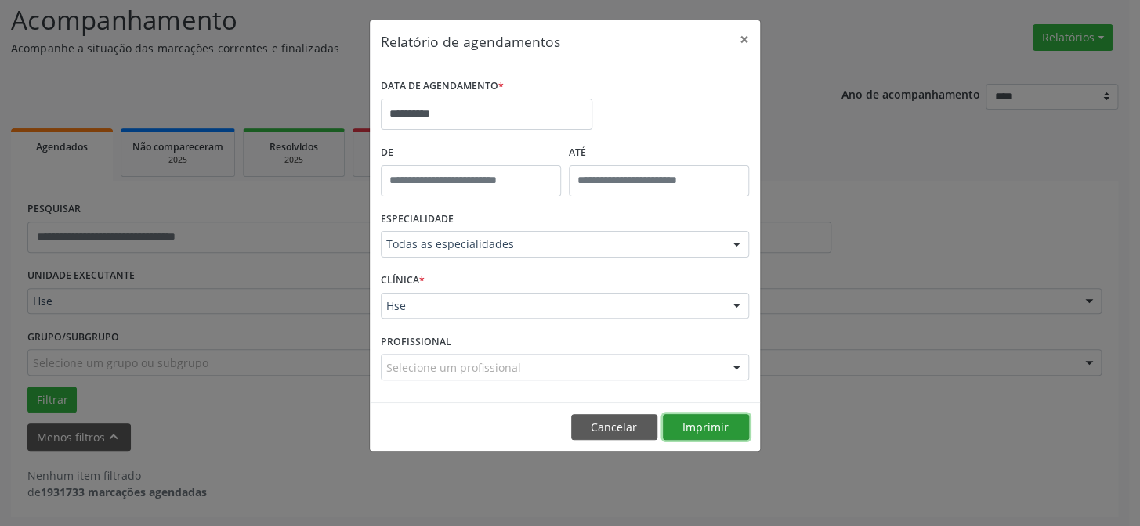
click at [666, 414] on button "Imprimir" at bounding box center [706, 427] width 86 height 27
click at [548, 116] on input "**********" at bounding box center [487, 114] width 212 height 31
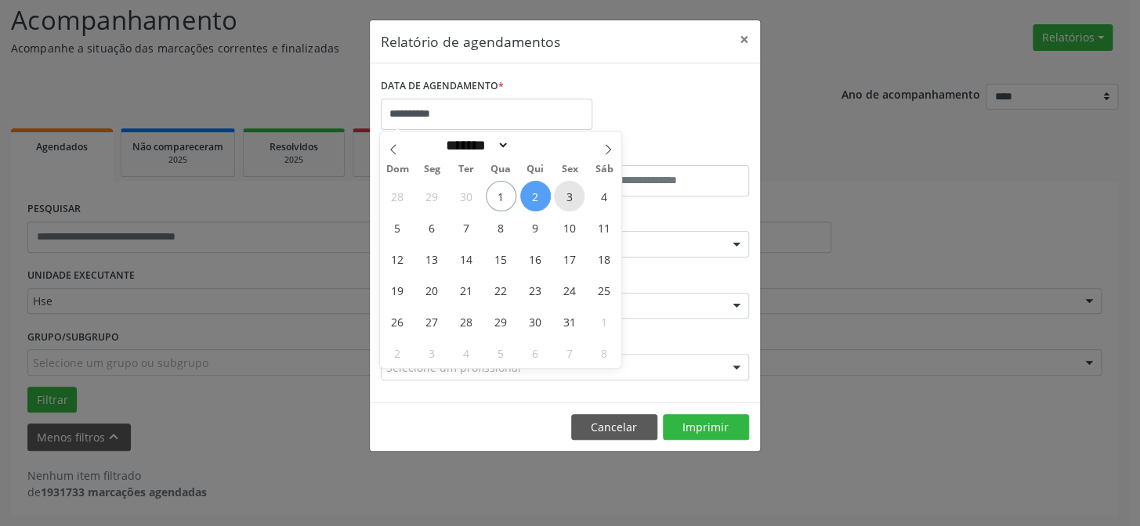
click at [580, 201] on span "3" at bounding box center [569, 196] width 31 height 31
type input "**********"
click at [580, 201] on span "3" at bounding box center [569, 196] width 31 height 31
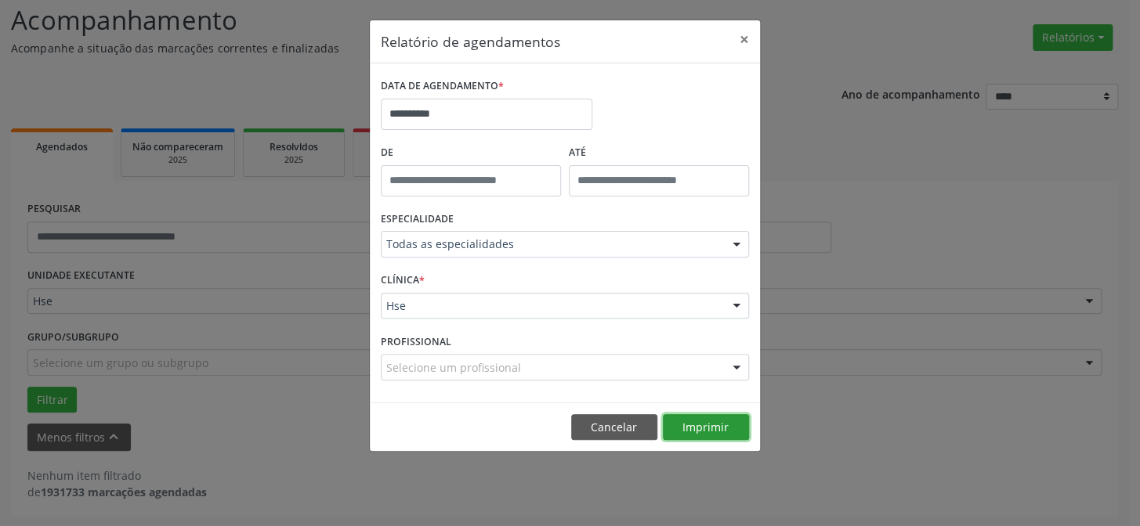
click at [710, 435] on button "Imprimir" at bounding box center [706, 427] width 86 height 27
click at [514, 133] on div "**********" at bounding box center [486, 107] width 219 height 67
click at [496, 118] on input "**********" at bounding box center [487, 114] width 212 height 31
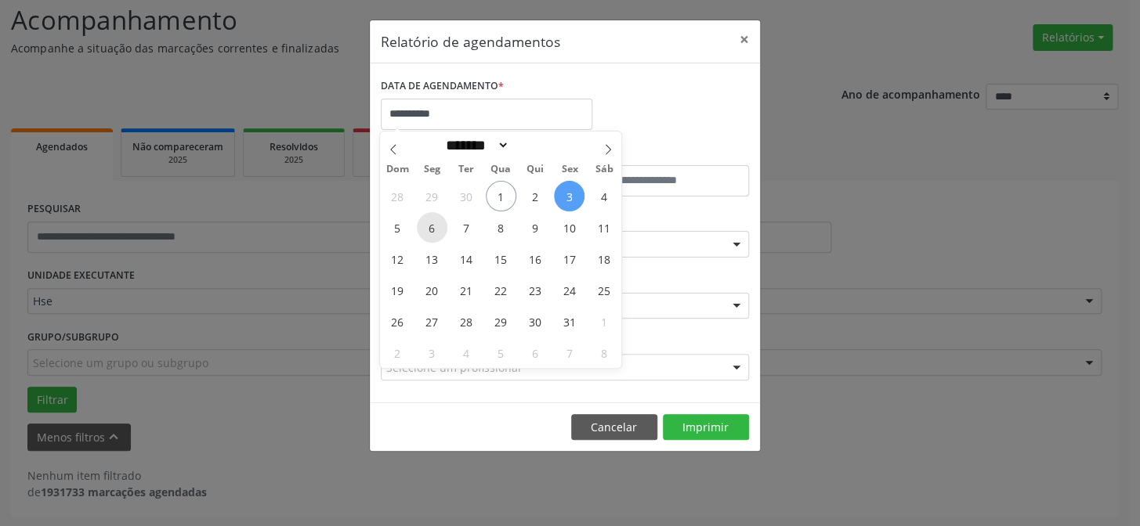
click at [421, 233] on span "6" at bounding box center [432, 227] width 31 height 31
type input "**********"
click at [422, 232] on span "6" at bounding box center [432, 227] width 31 height 31
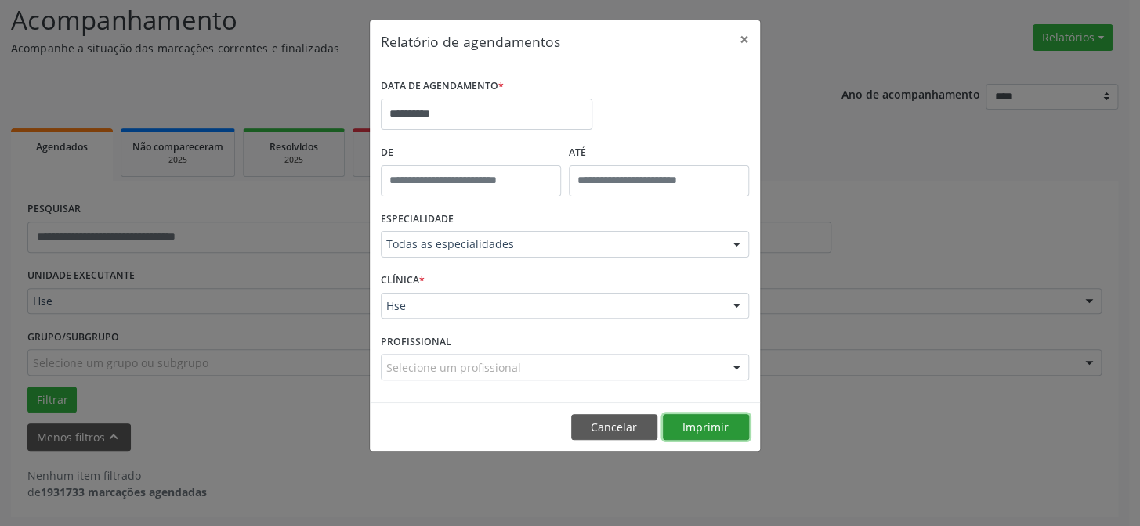
click at [718, 423] on button "Imprimir" at bounding box center [706, 427] width 86 height 27
click at [536, 121] on body "**********" at bounding box center [570, 157] width 1140 height 526
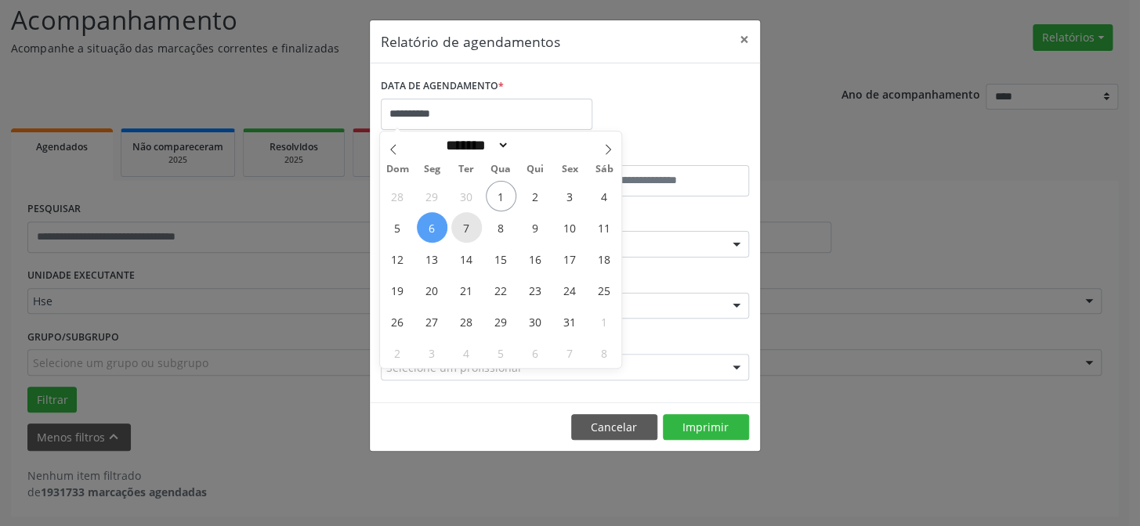
click at [453, 225] on span "7" at bounding box center [466, 227] width 31 height 31
type input "**********"
click at [440, 219] on span "6" at bounding box center [432, 227] width 31 height 31
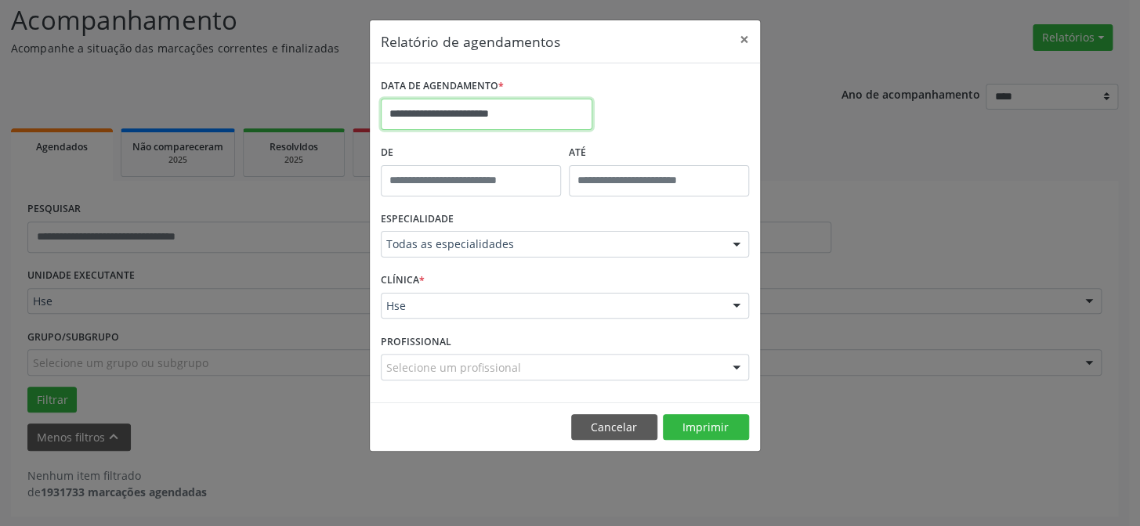
click at [444, 107] on input "**********" at bounding box center [487, 114] width 212 height 31
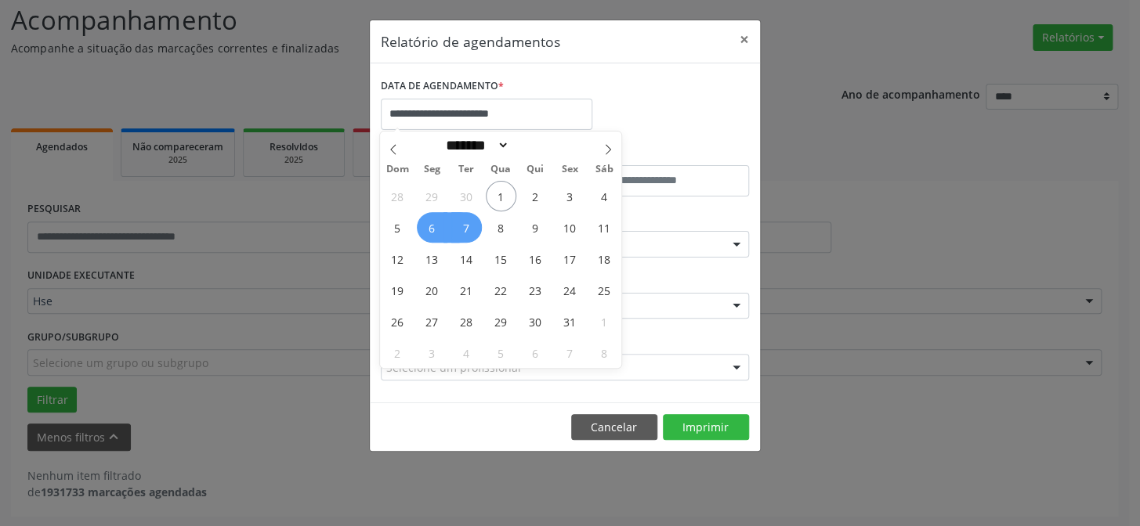
click at [460, 222] on span "7" at bounding box center [466, 227] width 31 height 31
type input "**********"
click at [460, 221] on span "7" at bounding box center [466, 227] width 31 height 31
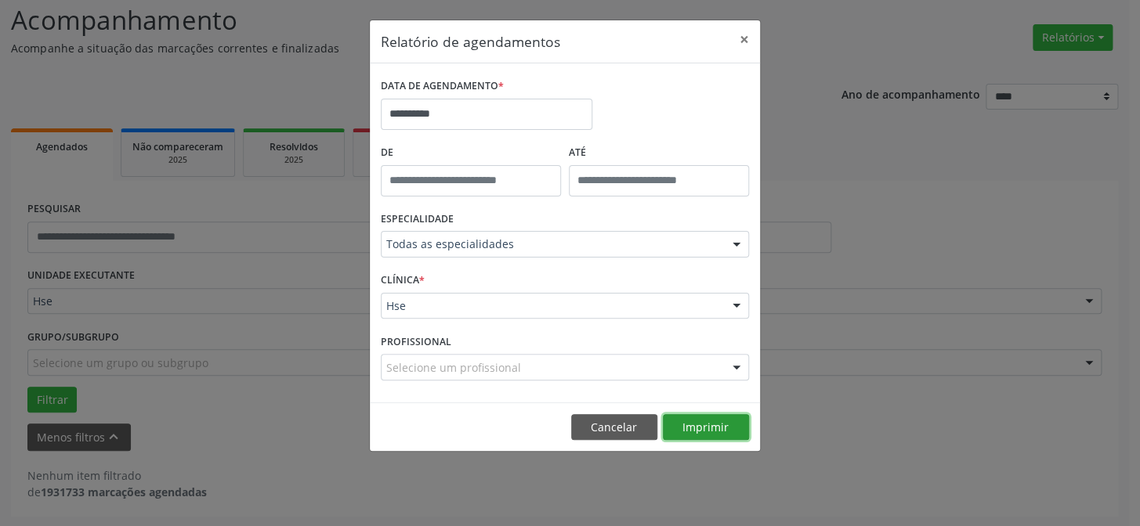
drag, startPoint x: 740, startPoint y: 425, endPoint x: 740, endPoint y: 416, distance: 9.4
click at [740, 424] on button "Imprimir" at bounding box center [706, 427] width 86 height 27
